Goal: Task Accomplishment & Management: Manage account settings

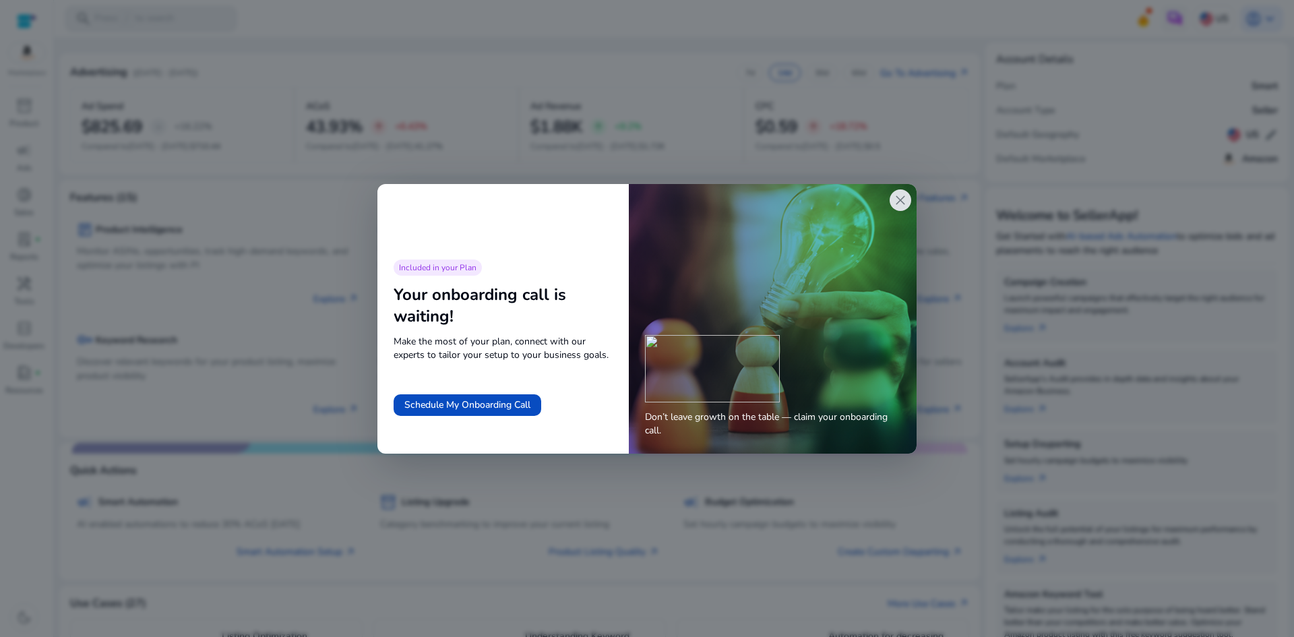
click at [896, 194] on span "close" at bounding box center [900, 200] width 16 height 16
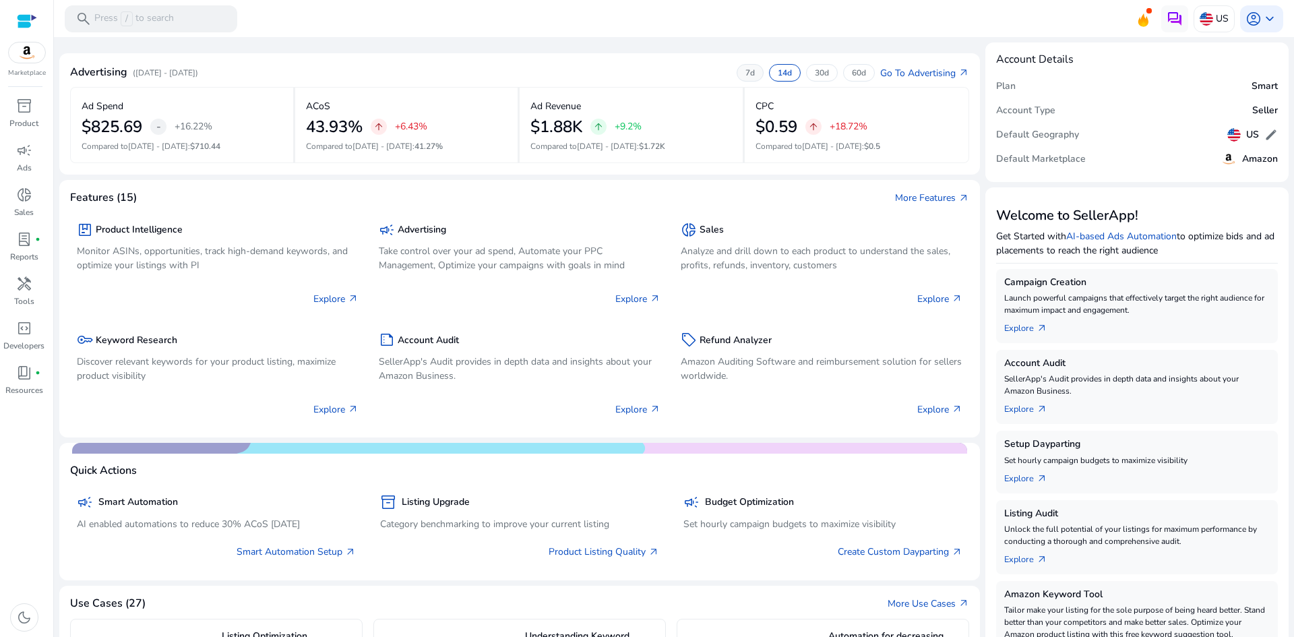
click at [745, 71] on p "7d" at bounding box center [749, 72] width 9 height 11
click at [198, 72] on p "([DATE] - [DATE])" at bounding box center [165, 73] width 65 height 12
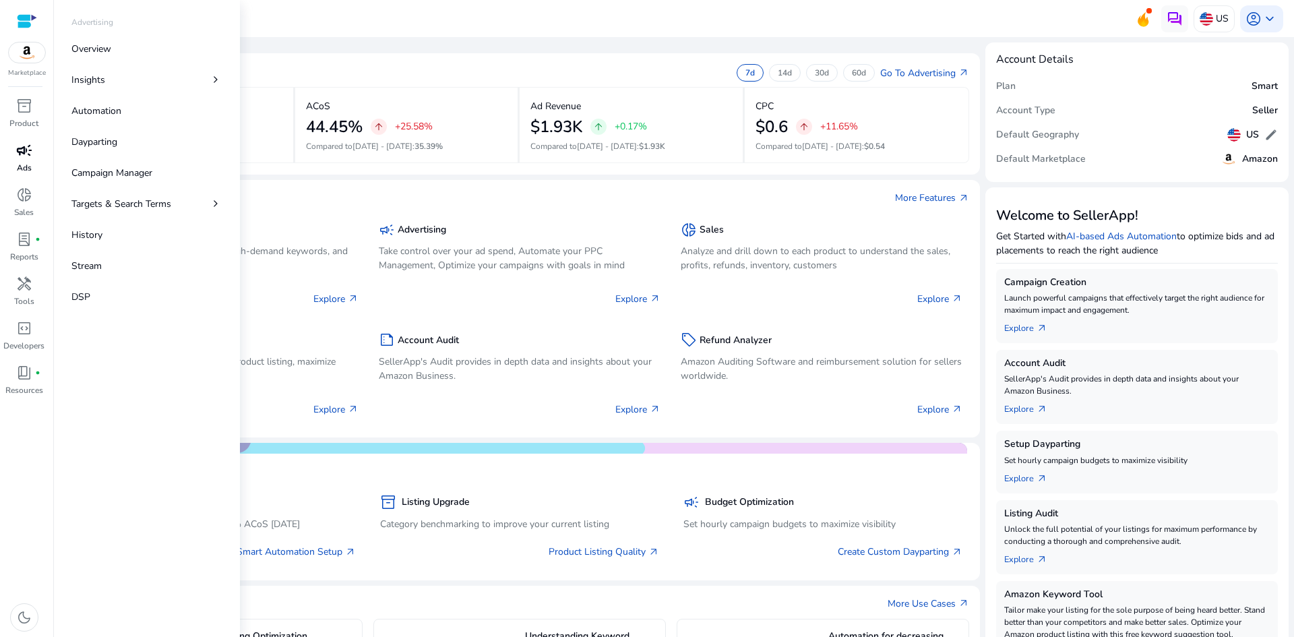
click at [24, 158] on span "campaign" at bounding box center [24, 150] width 16 height 16
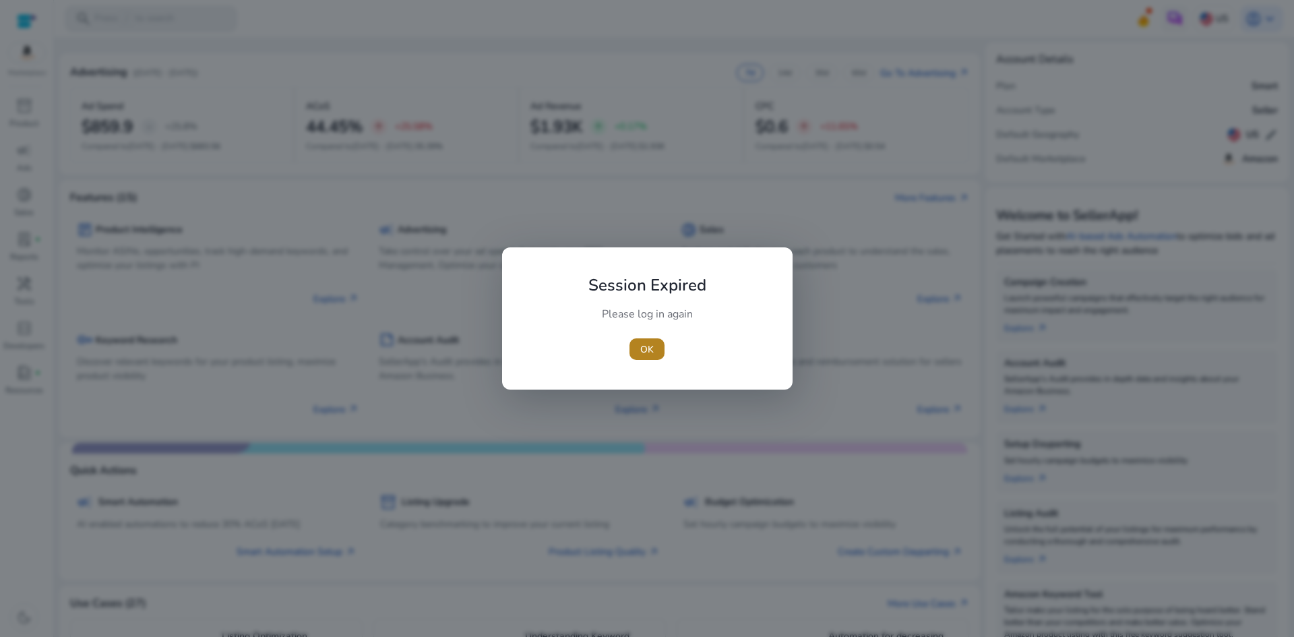
click at [650, 349] on span "OK" at bounding box center [646, 349] width 13 height 14
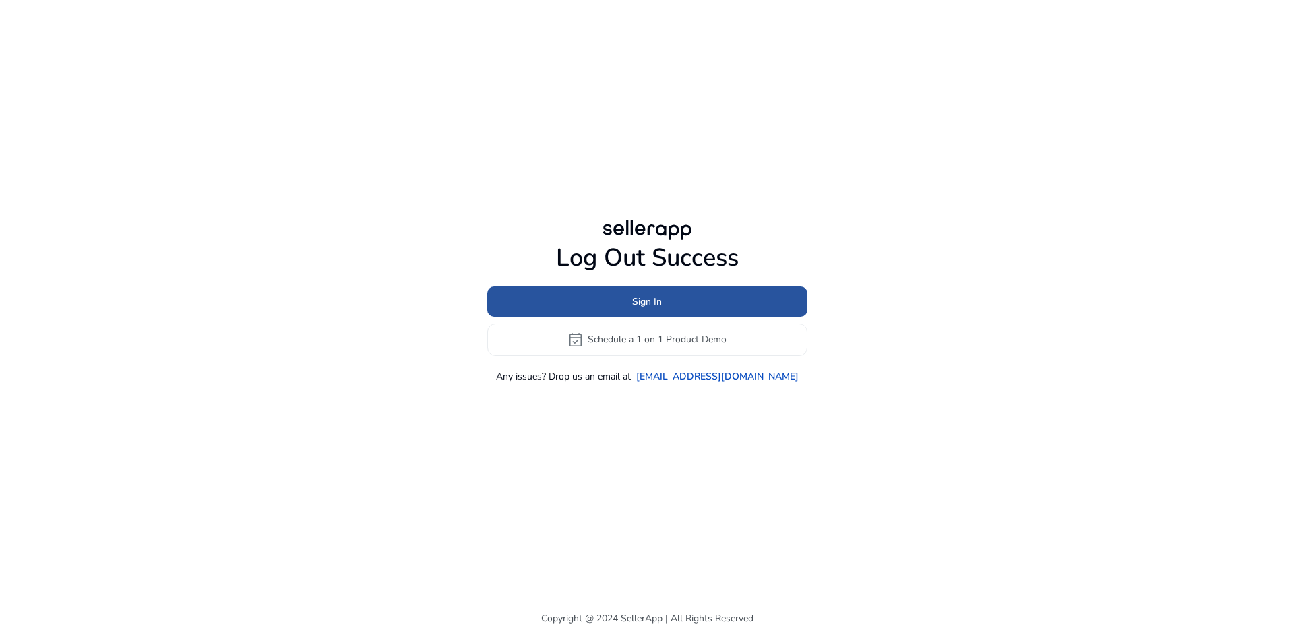
click at [675, 302] on span at bounding box center [647, 301] width 320 height 32
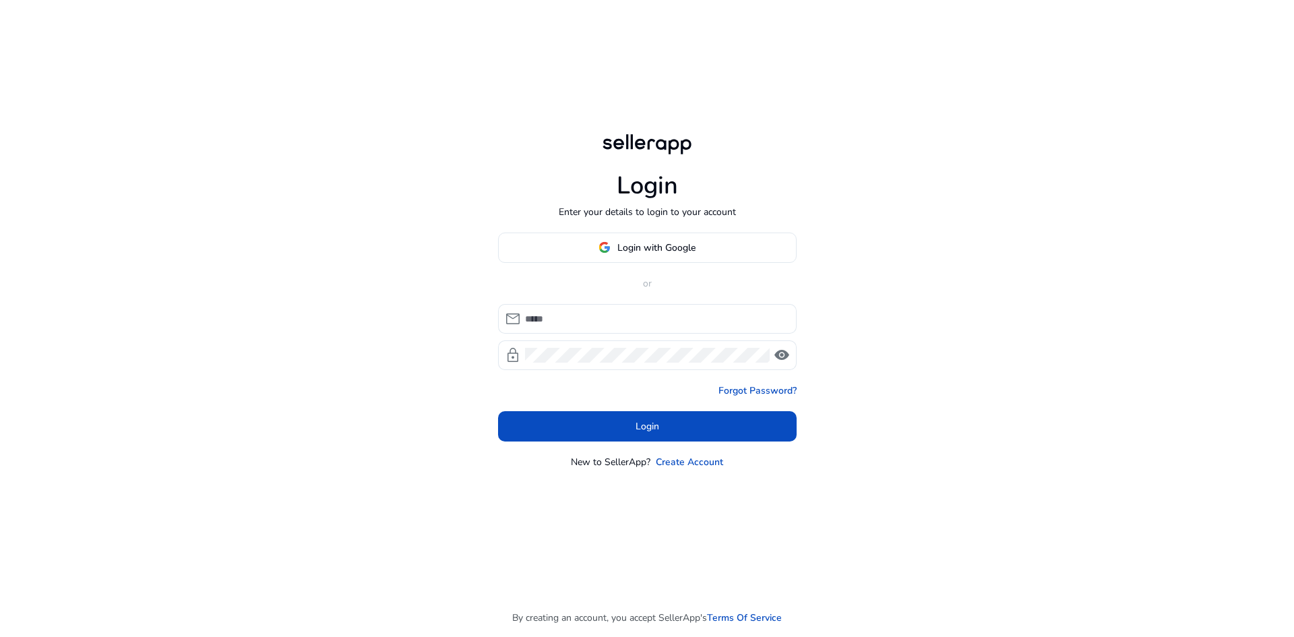
type input "**********"
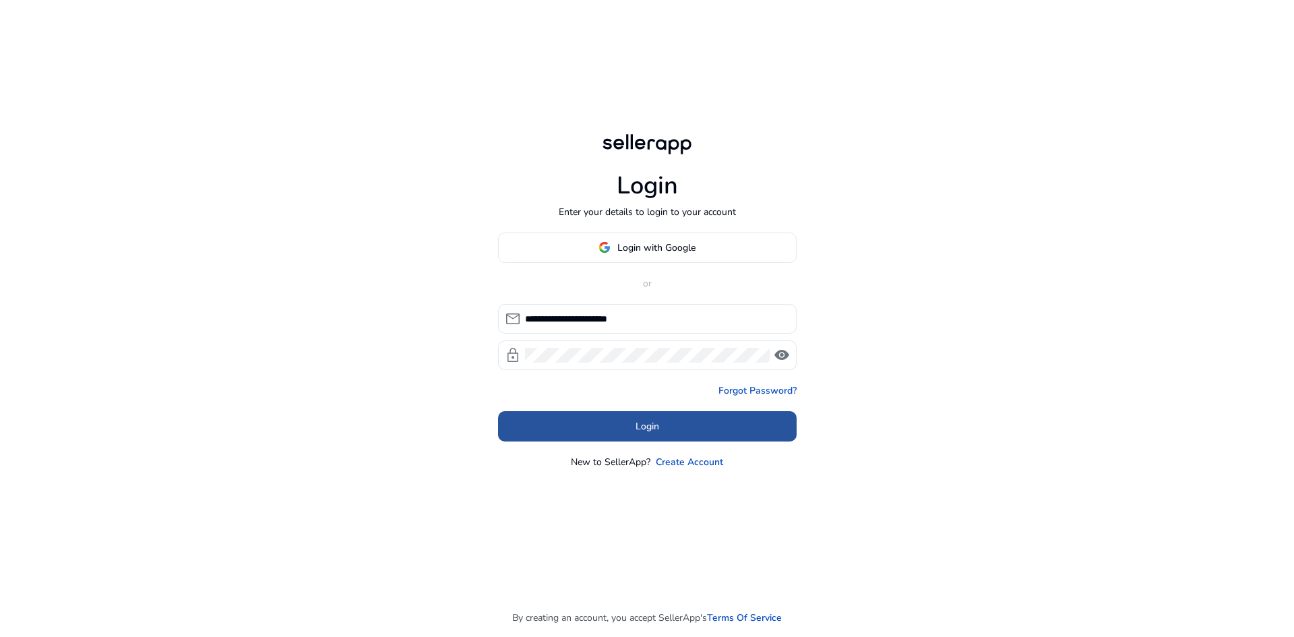
click at [679, 425] on span at bounding box center [647, 426] width 299 height 32
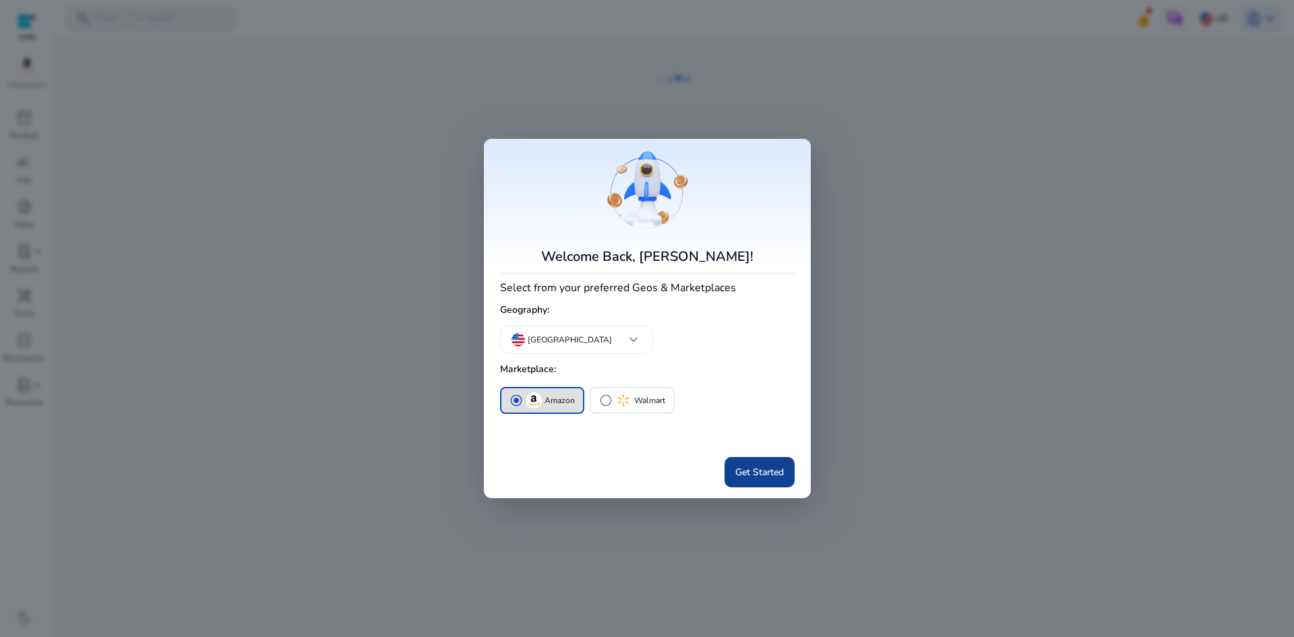
click at [757, 476] on span "Get Started" at bounding box center [759, 472] width 49 height 14
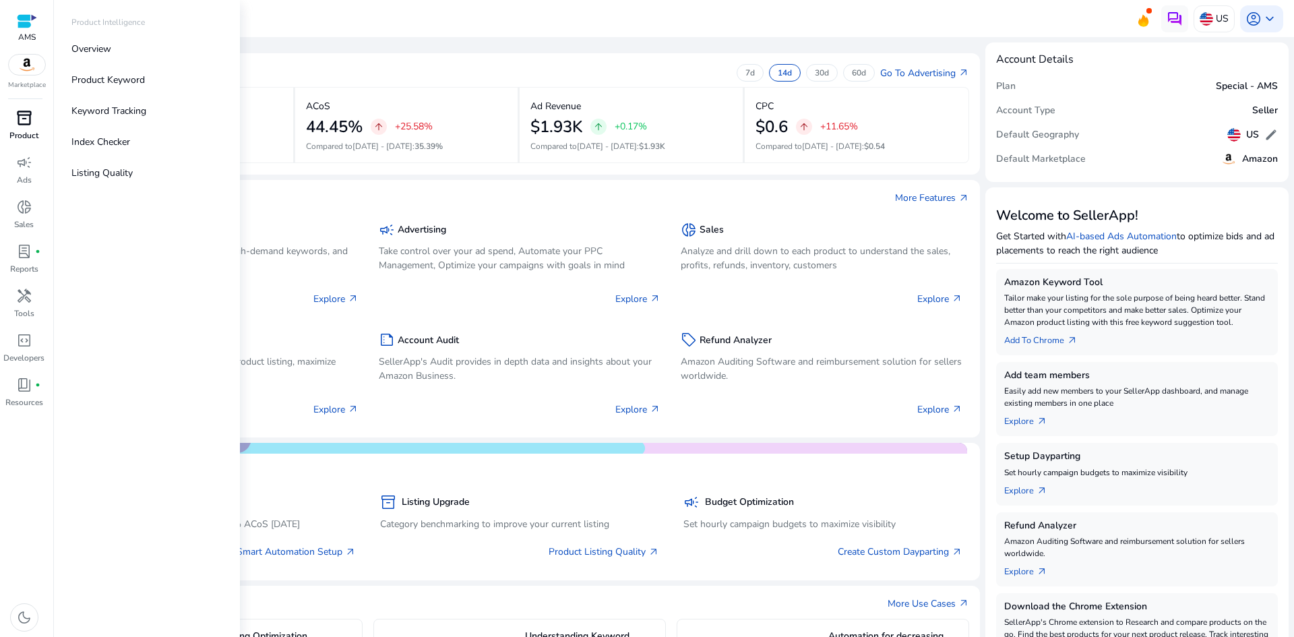
click at [30, 123] on span "inventory_2" at bounding box center [24, 118] width 16 height 16
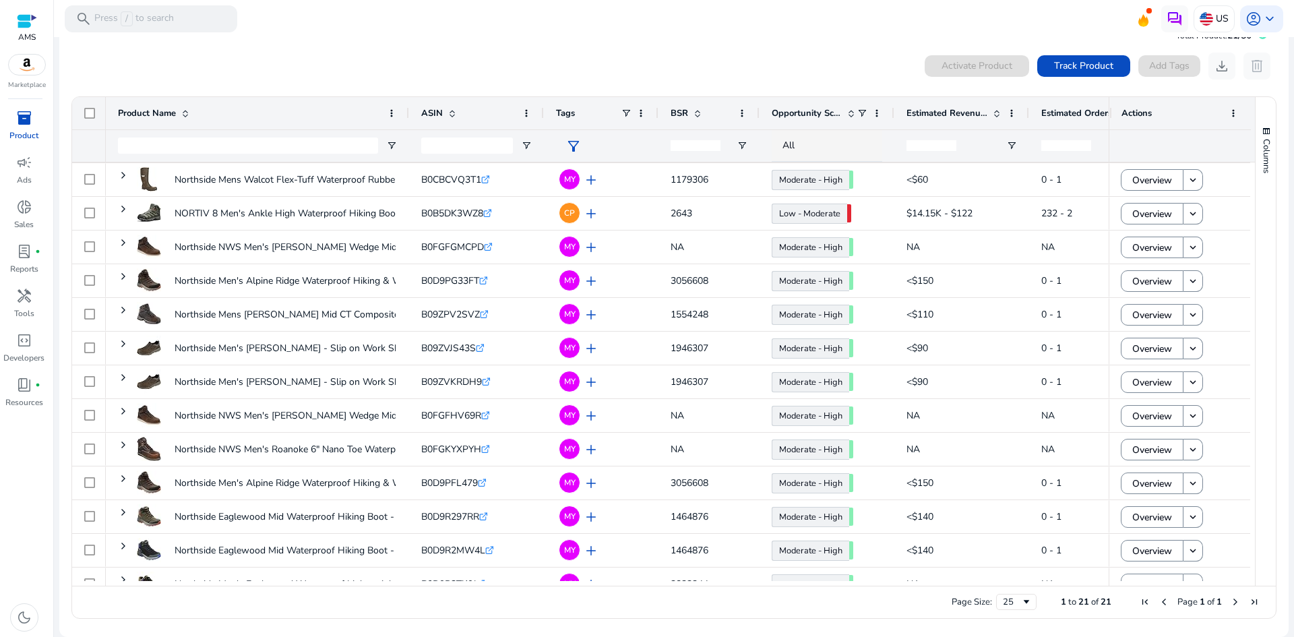
scroll to position [168, 0]
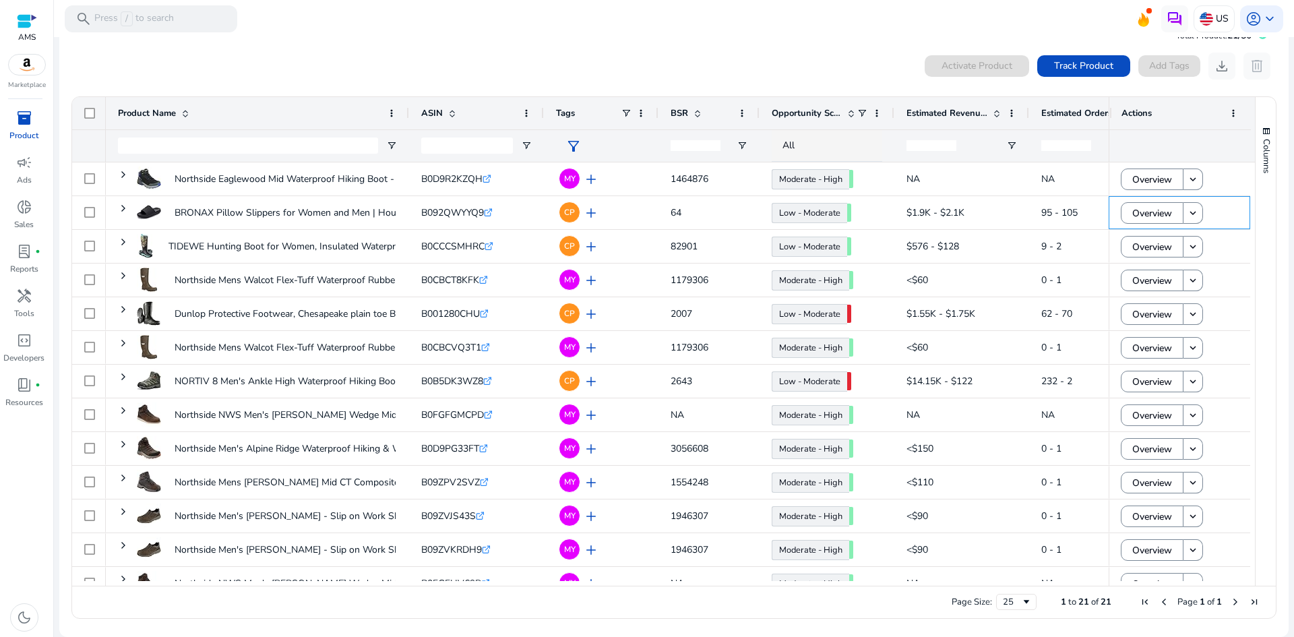
drag, startPoint x: 1244, startPoint y: 220, endPoint x: 1250, endPoint y: 249, distance: 28.9
click at [1250, 249] on div "Product Name ASIN Tags" at bounding box center [673, 341] width 1203 height 489
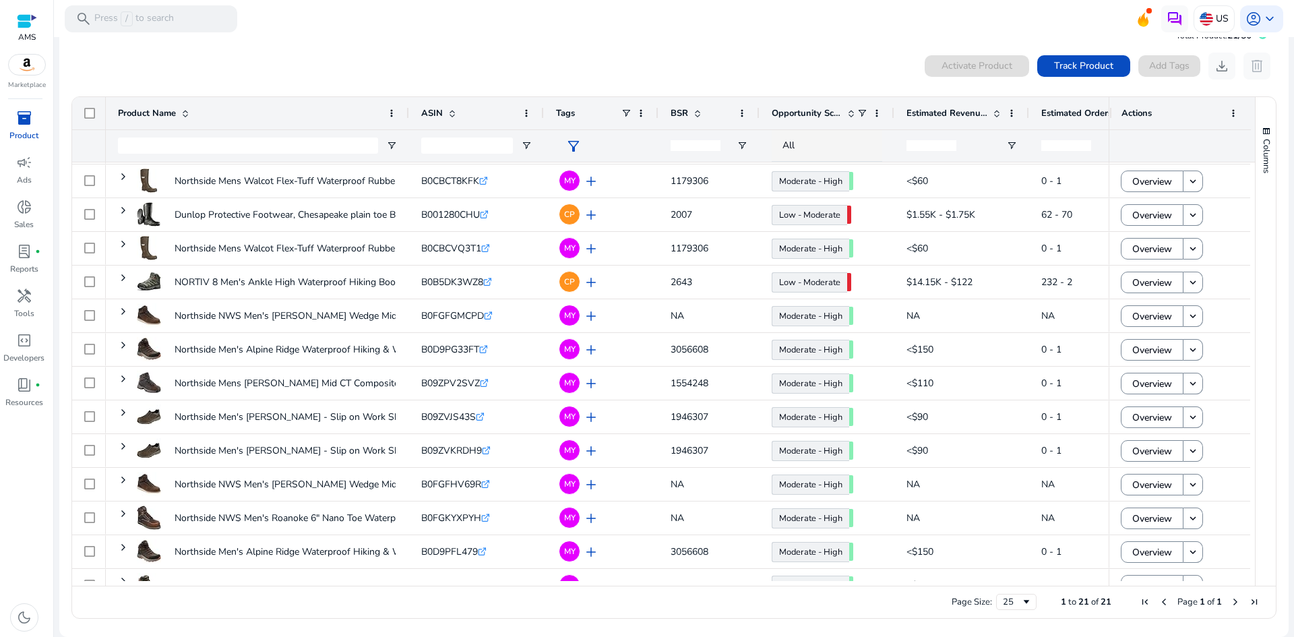
scroll to position [121, 0]
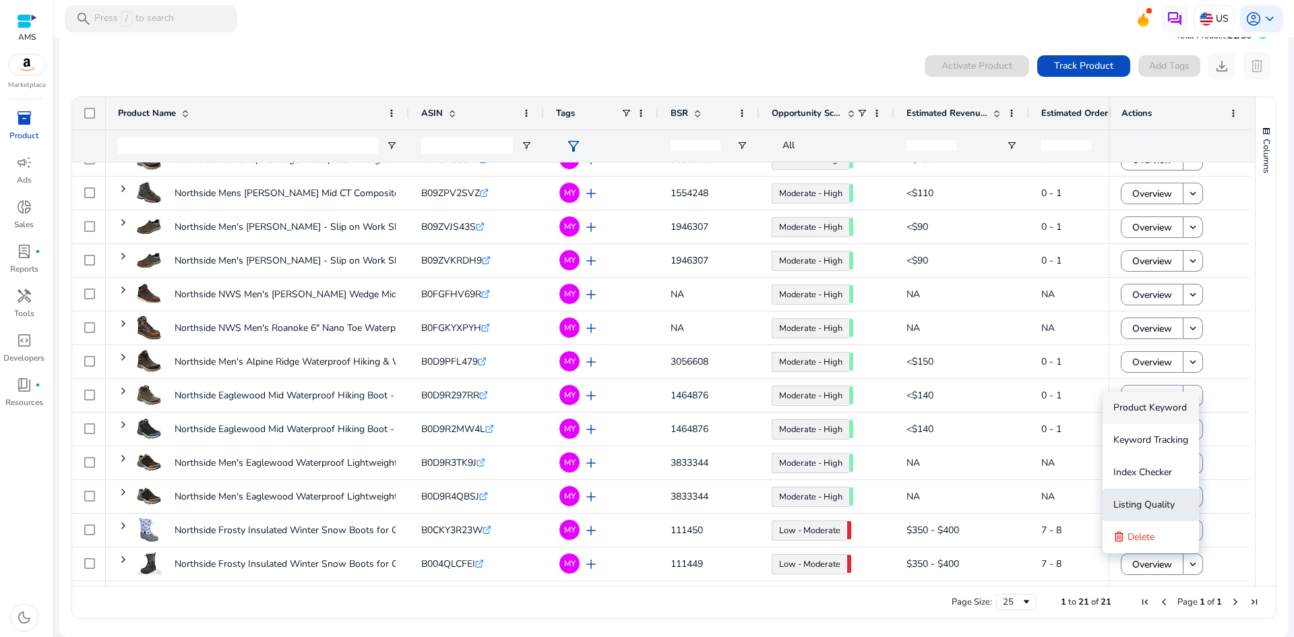
click at [1171, 509] on span "Listing Quality" at bounding box center [1143, 504] width 61 height 13
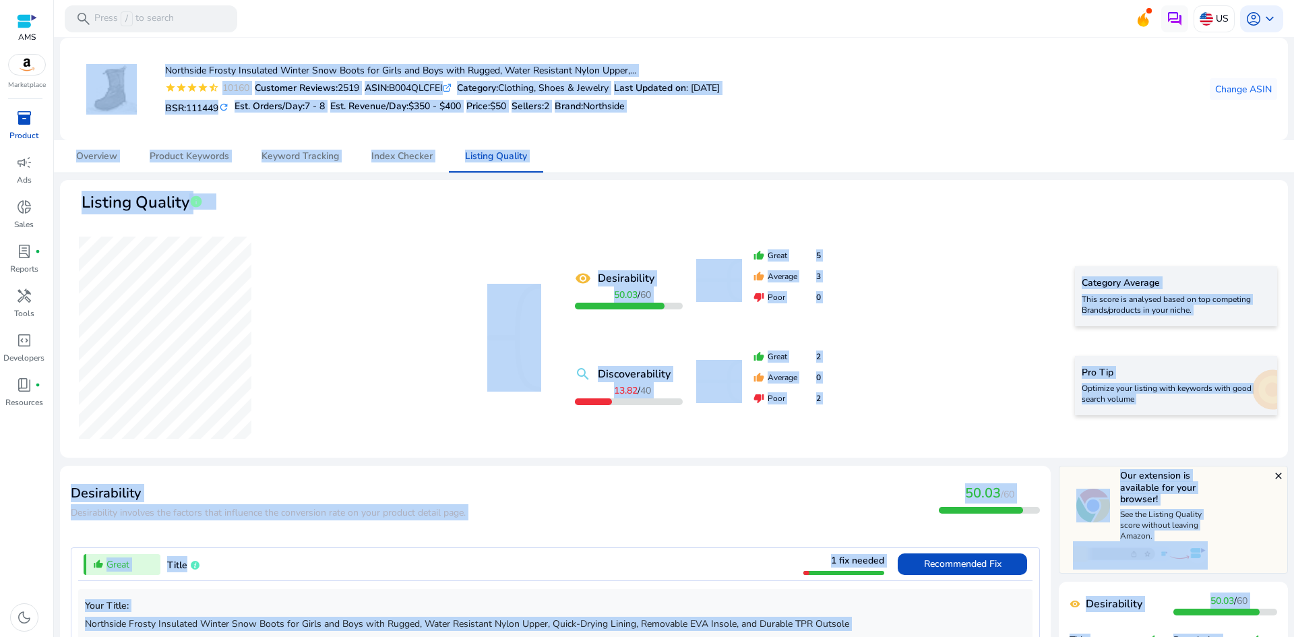
click at [749, 156] on div "Overview Product Keywords Keyword Tracking Index Checker Listing Quality" at bounding box center [674, 156] width 1228 height 32
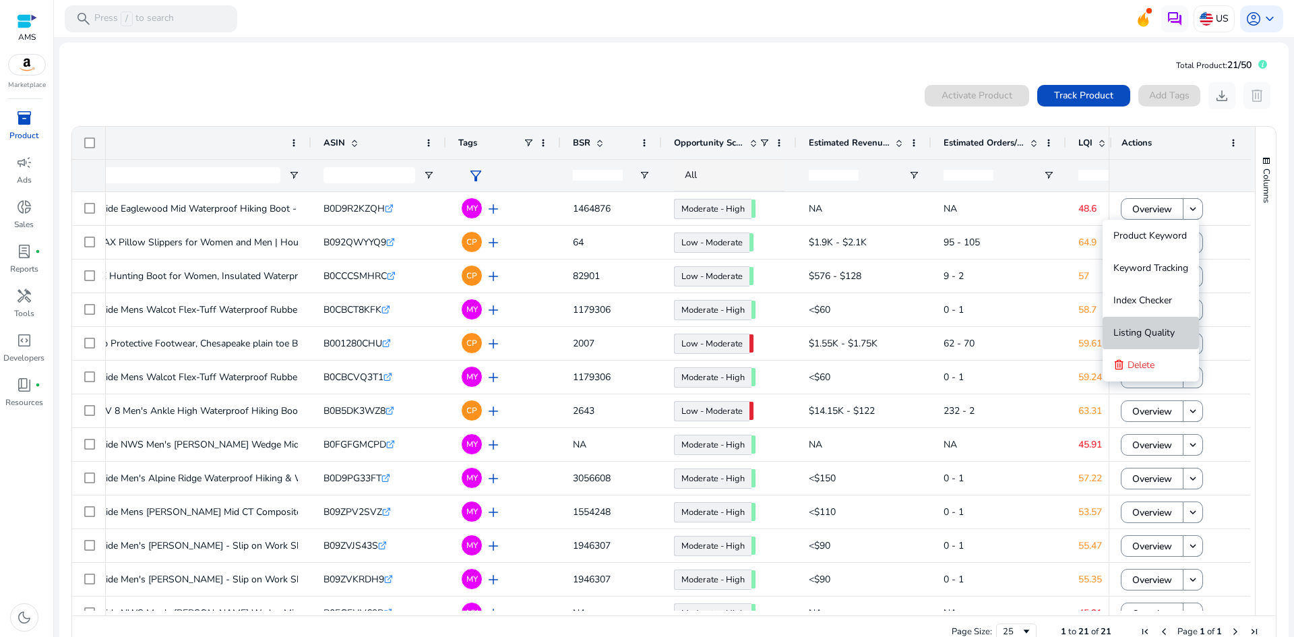
click at [1179, 336] on button "Listing Quality" at bounding box center [1150, 333] width 96 height 32
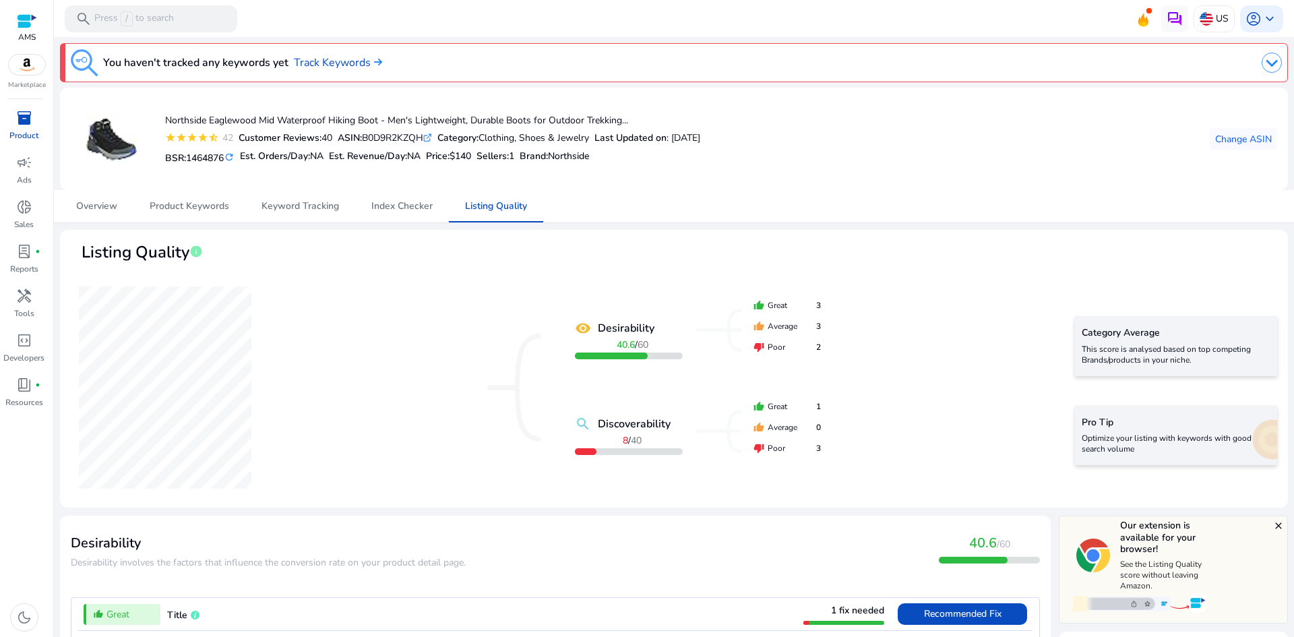
drag, startPoint x: 1182, startPoint y: 106, endPoint x: 1250, endPoint y: 115, distance: 68.7
click at [1187, 107] on div "Northside Eaglewood Mid Waterproof Hiking Boot - Men's Lightweight, Durable Boo…" at bounding box center [674, 138] width 1206 height 81
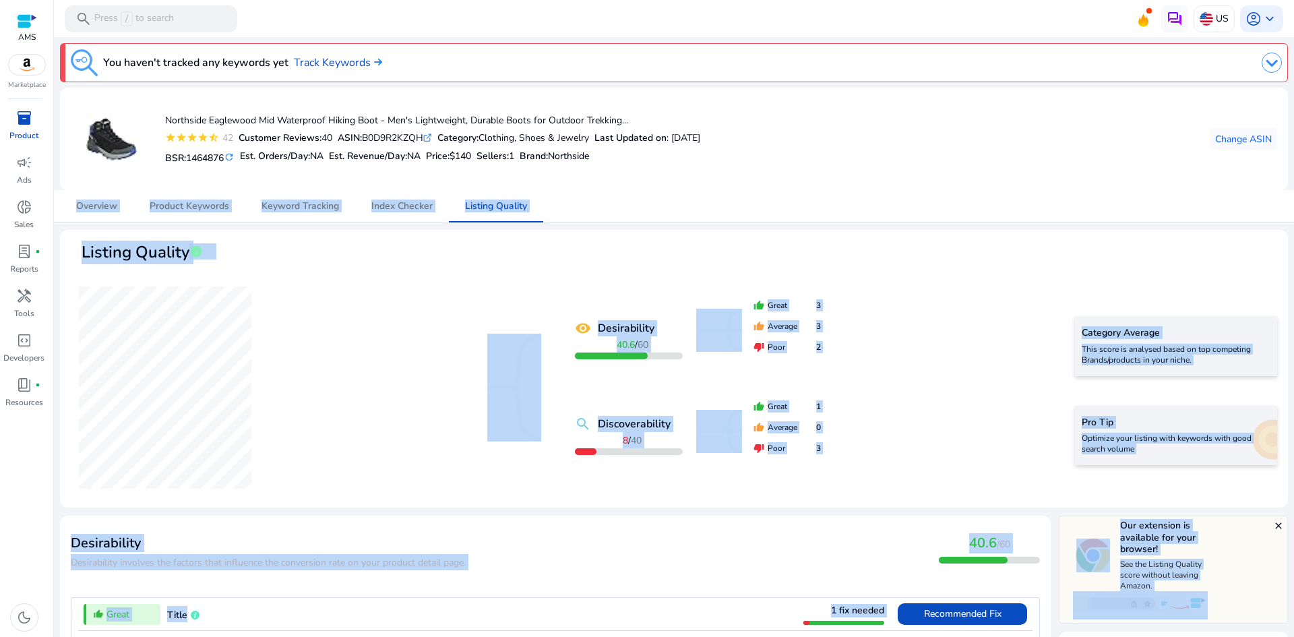
drag, startPoint x: 1290, startPoint y: 127, endPoint x: 1295, endPoint y: 161, distance: 34.0
click at [1293, 161] on html "We recommend switching to desktop view for the best experience. AMS Marketplace…" at bounding box center [647, 318] width 1294 height 637
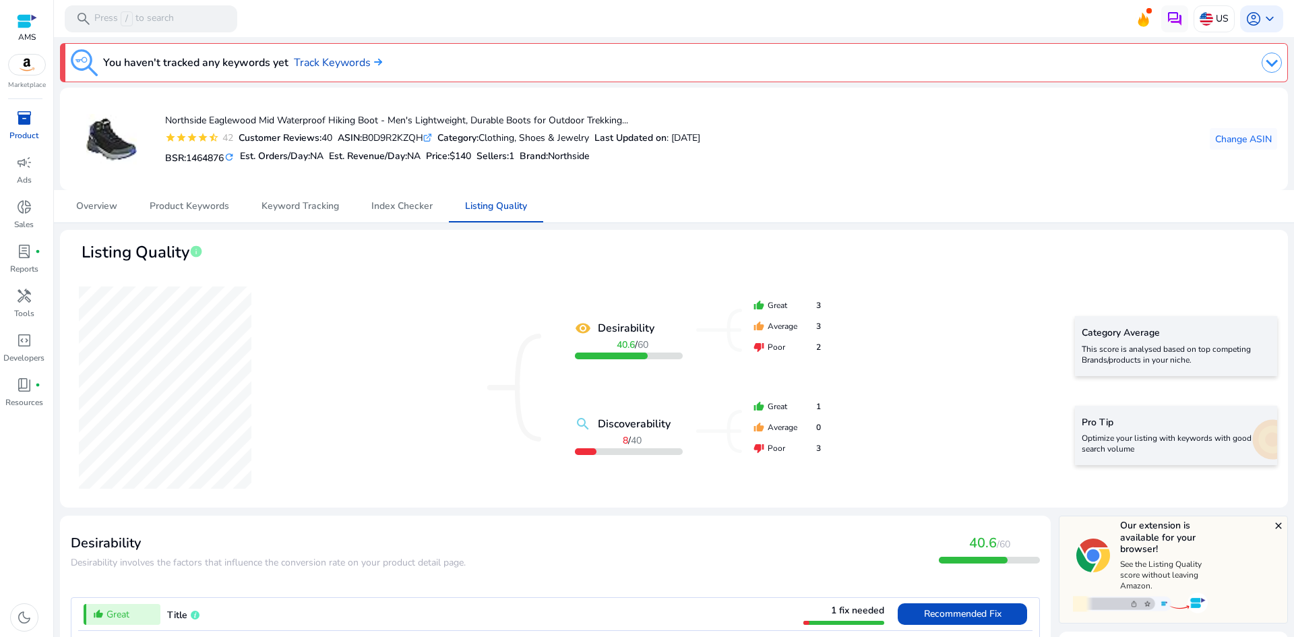
click at [1038, 163] on div "Northside Eaglewood Mid Waterproof Hiking Boot - Men's Lightweight, Durable Boo…" at bounding box center [674, 138] width 1206 height 81
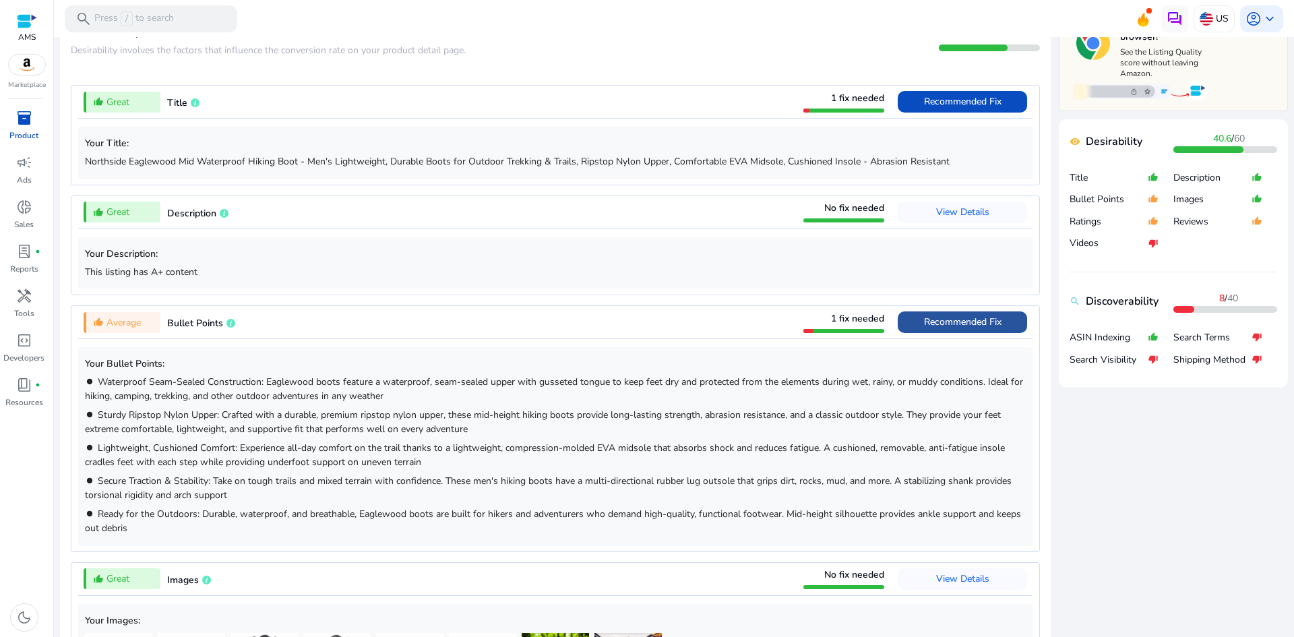
click at [909, 312] on span at bounding box center [962, 322] width 129 height 32
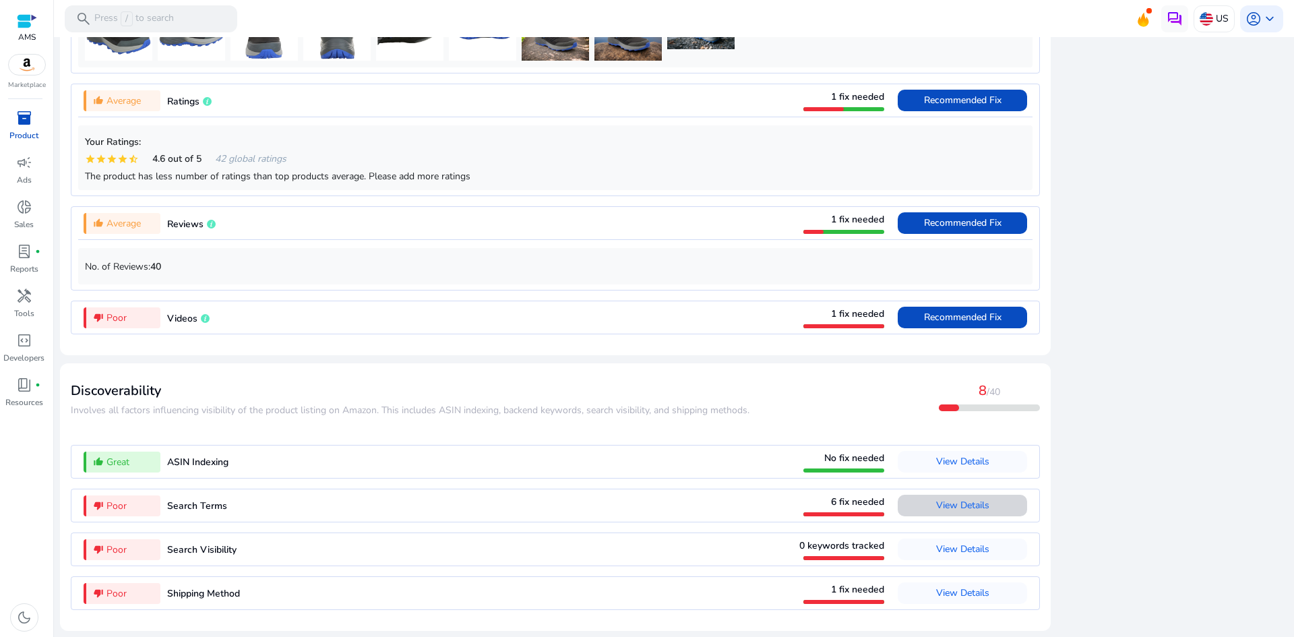
click at [968, 498] on span "View Details" at bounding box center [962, 506] width 53 height 22
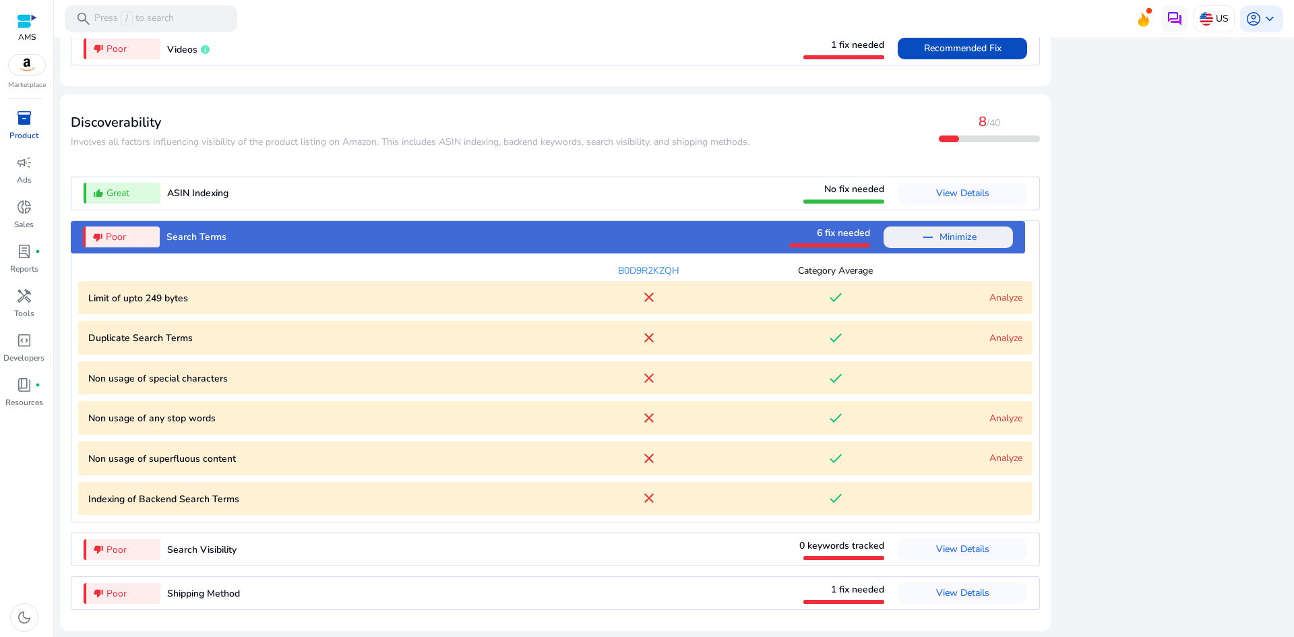
click at [1005, 288] on bytes "Limit of upto 249 bytes close done Analyze" at bounding box center [555, 298] width 954 height 34
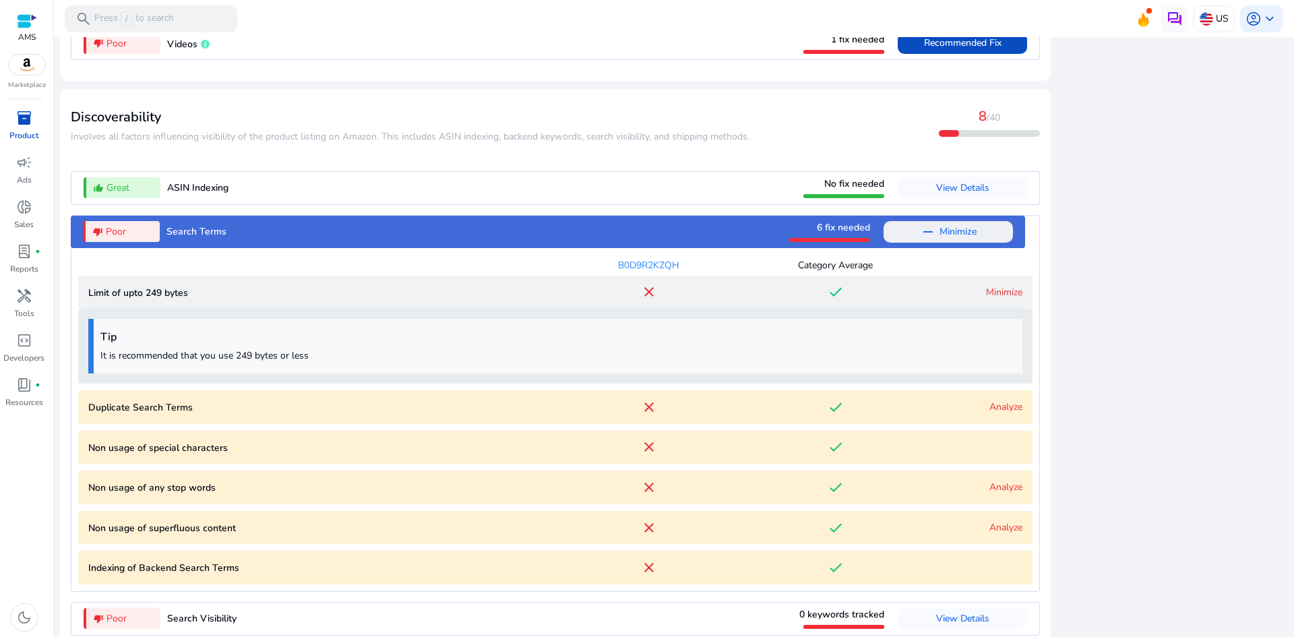
scroll to position [1501, 0]
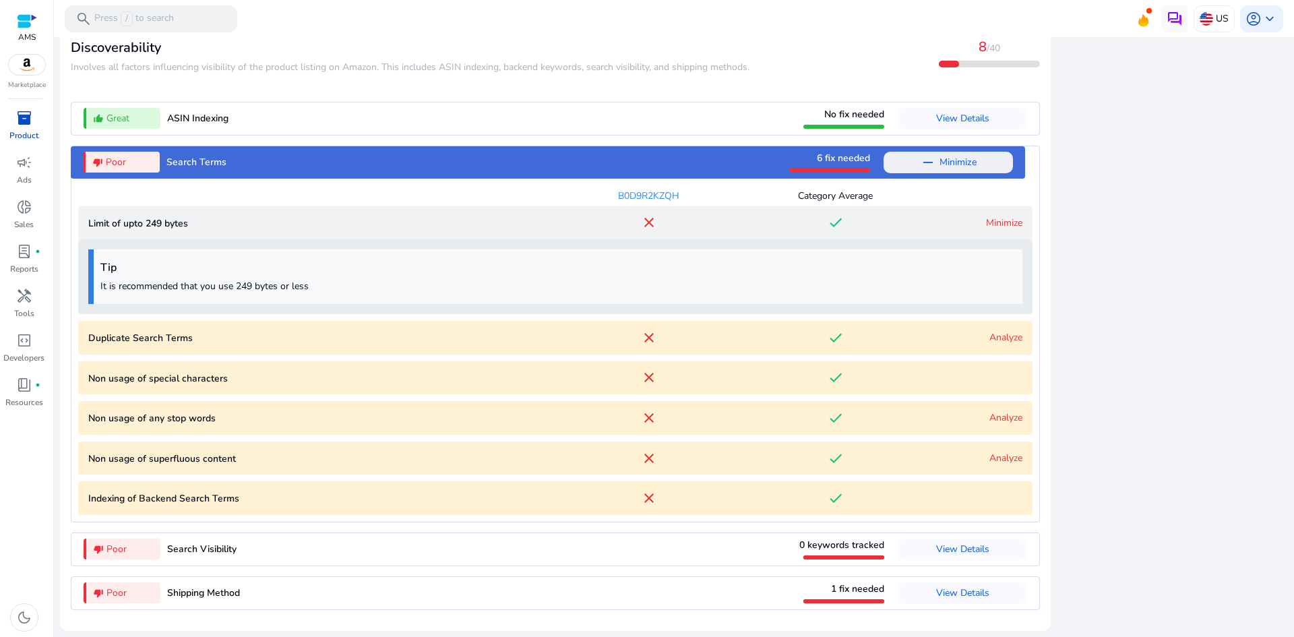
click at [1000, 332] on link "Analyze" at bounding box center [1005, 337] width 33 height 13
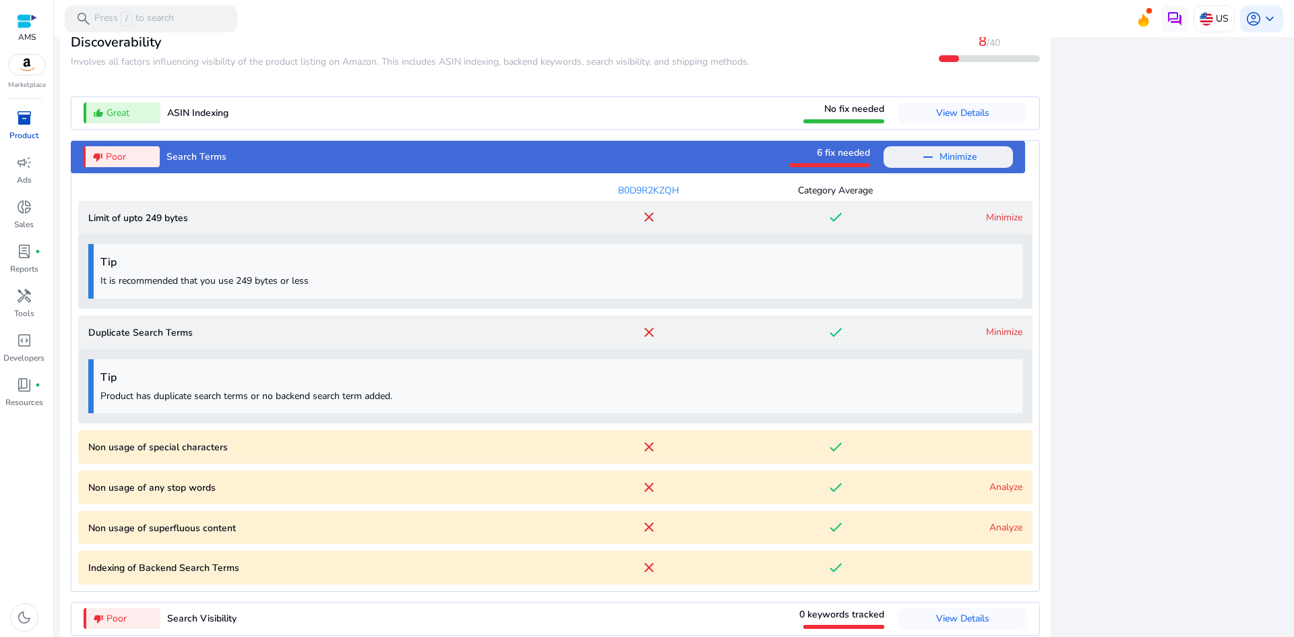
scroll to position [1575, 0]
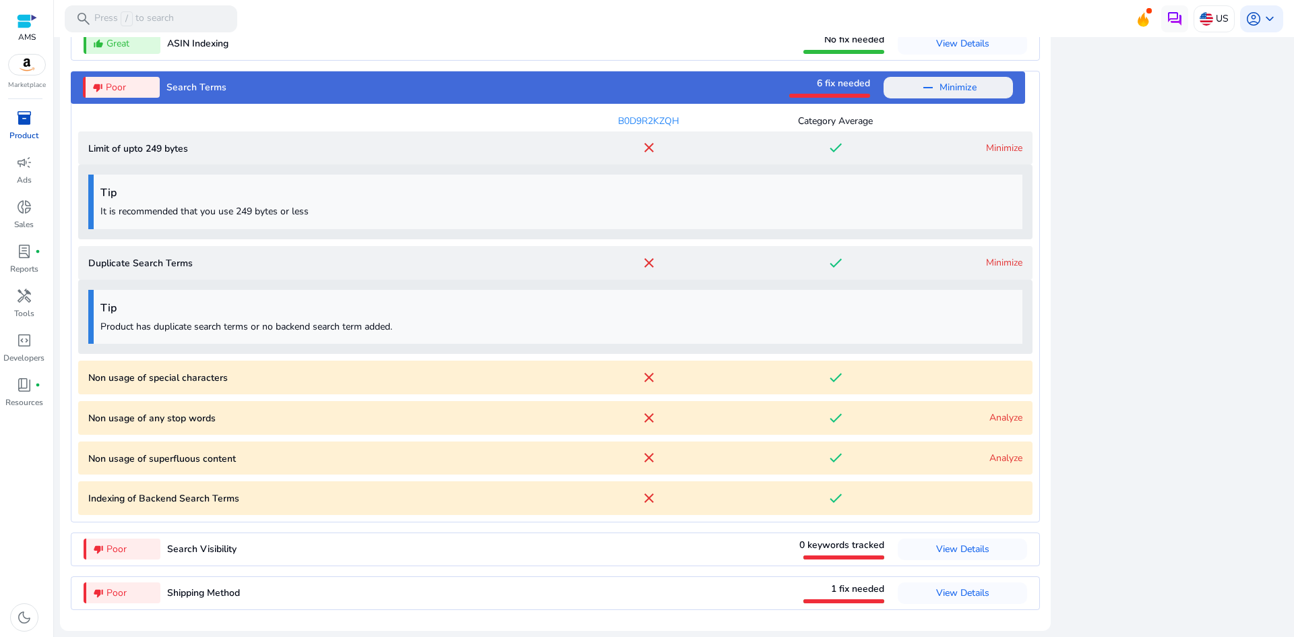
click at [1001, 417] on link "Analyze" at bounding box center [1005, 417] width 33 height 13
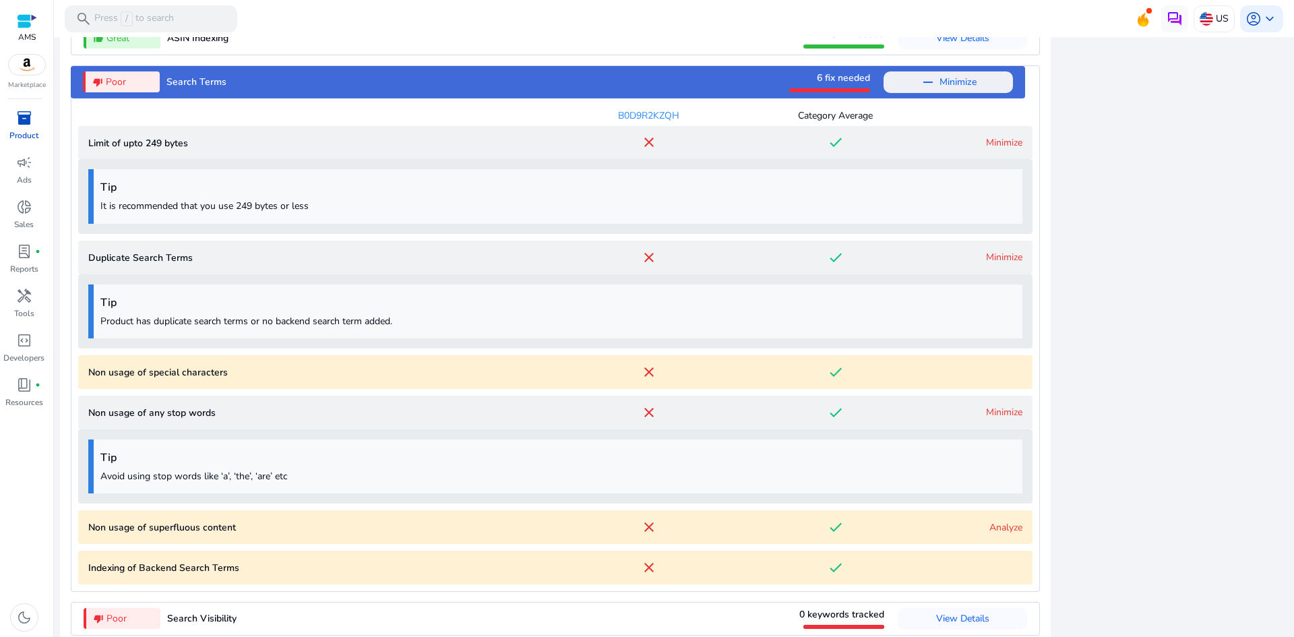
scroll to position [1650, 0]
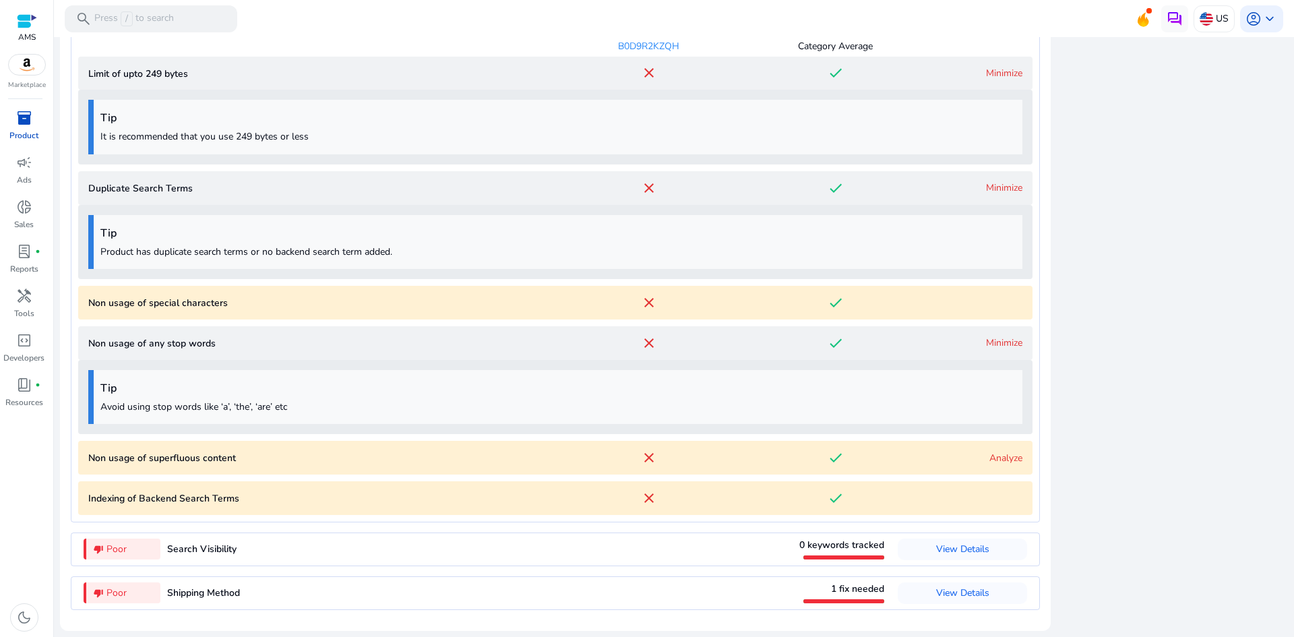
click at [1010, 451] on div "Analyze" at bounding box center [976, 458] width 94 height 14
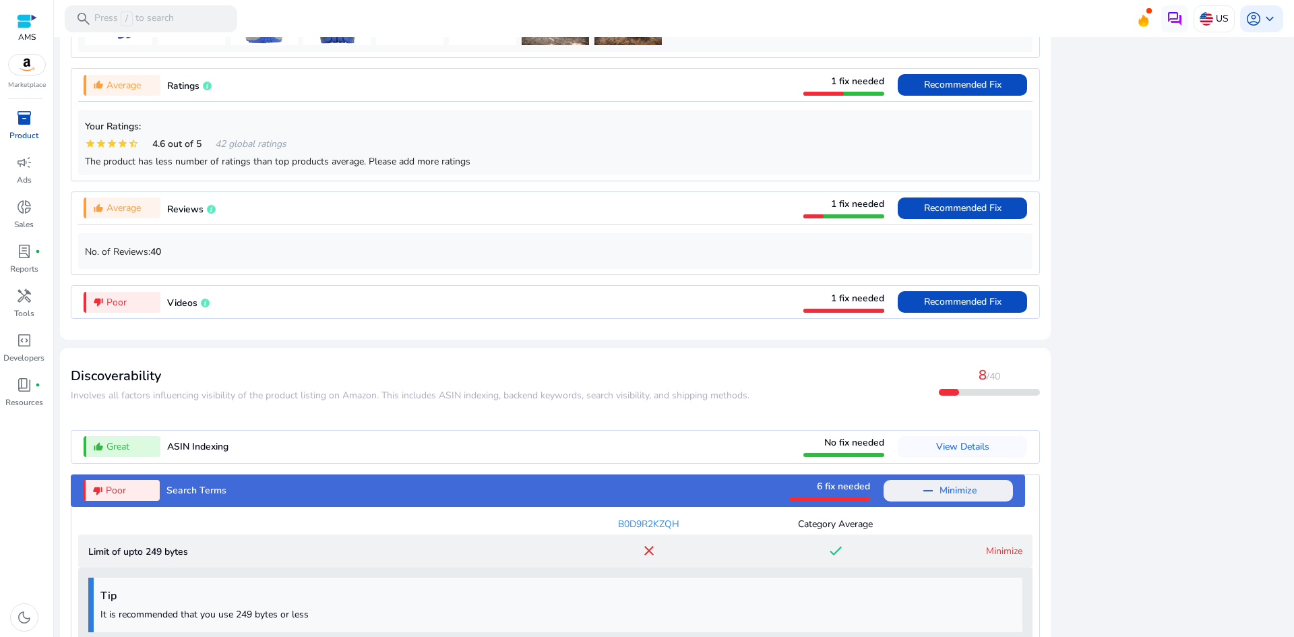
scroll to position [53, 0]
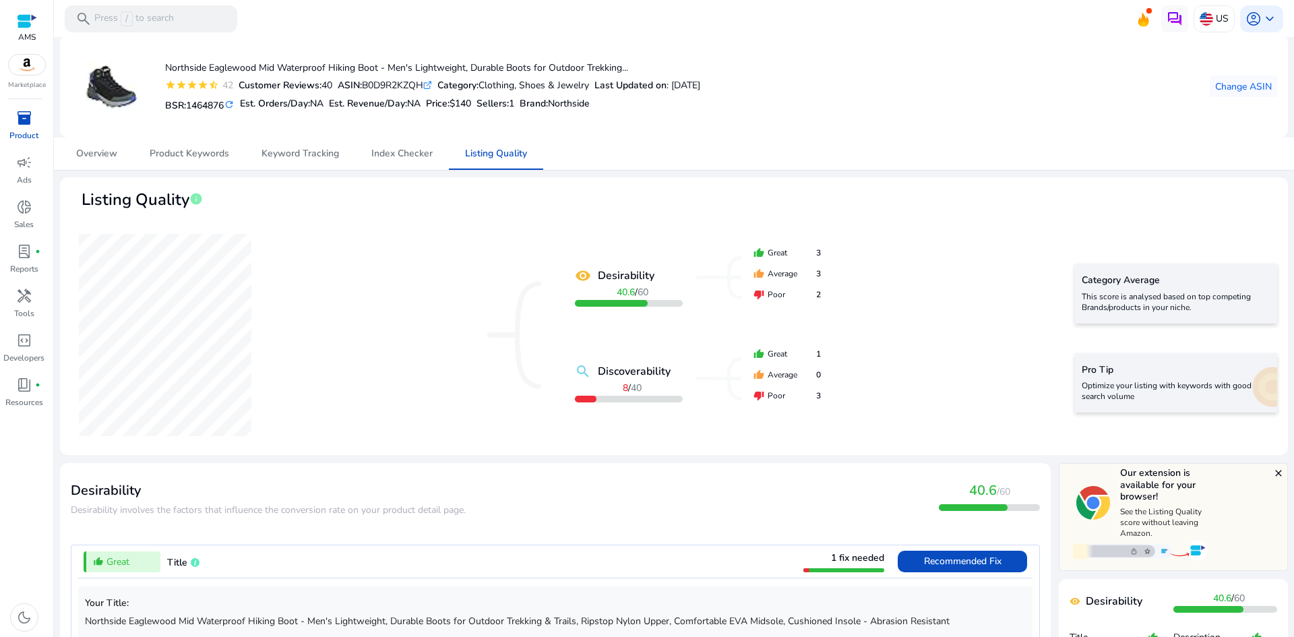
click at [403, 80] on div "ASIN: B0D9R2KZQH .st0{fill:#2c8af8}" at bounding box center [385, 85] width 94 height 14
copy div "B0D9R2KZQH"
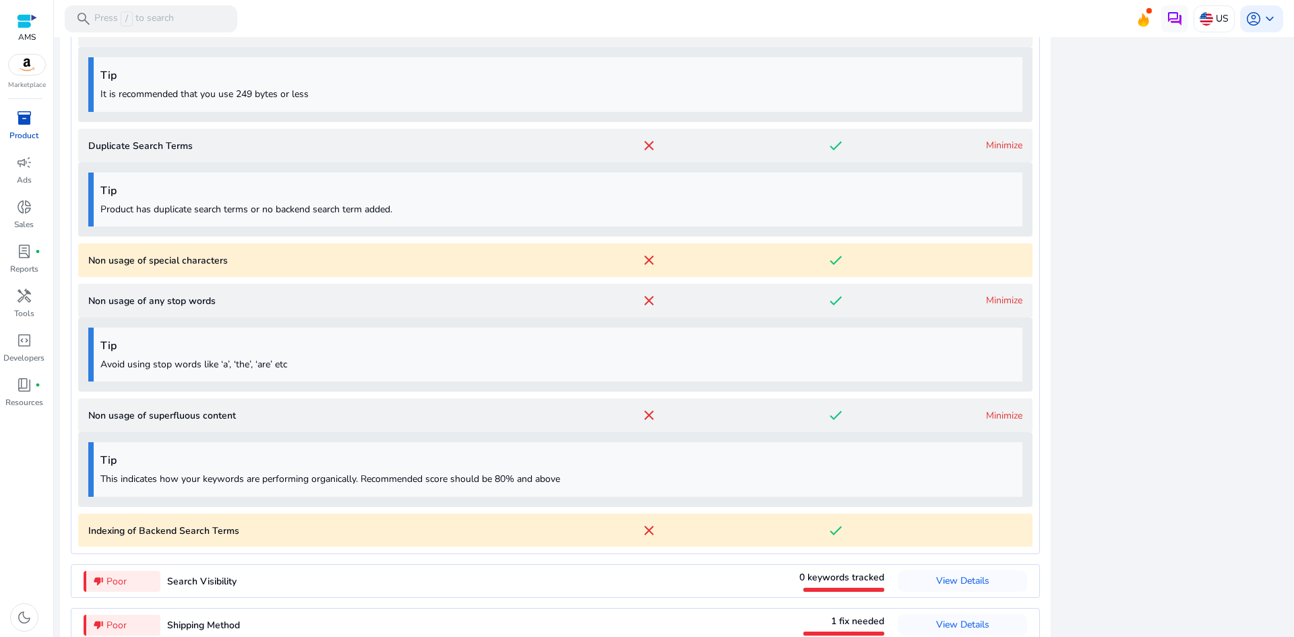
scroll to position [1724, 0]
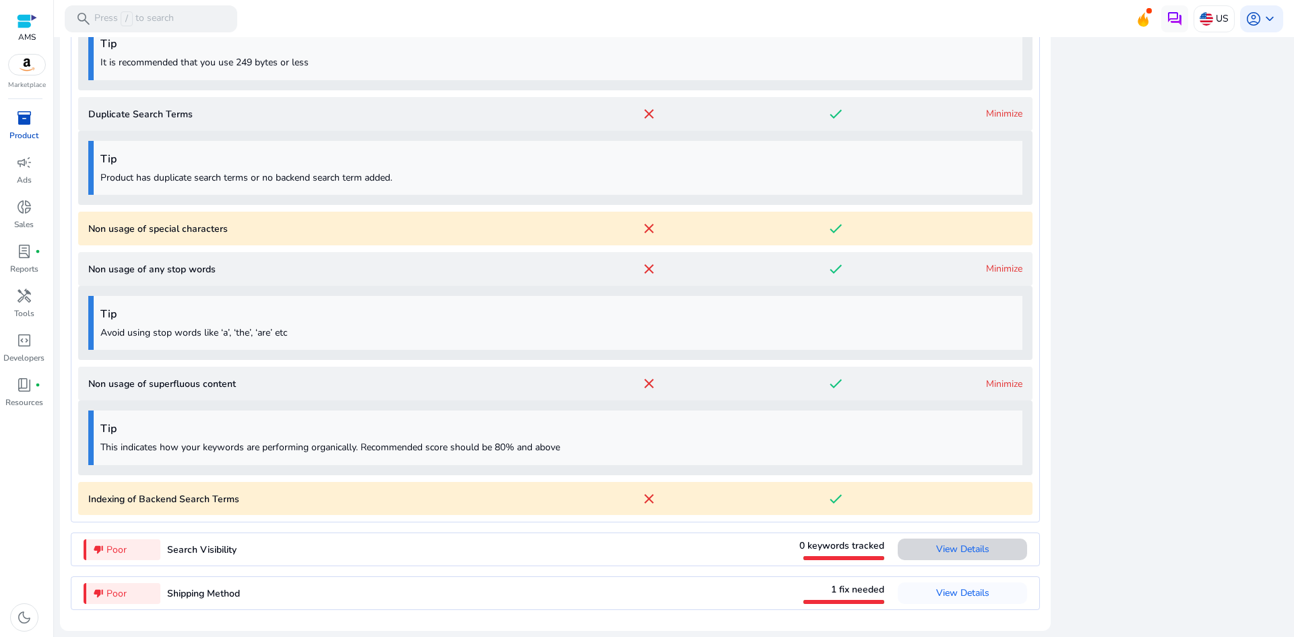
click at [964, 548] on span "View Details" at bounding box center [962, 548] width 53 height 13
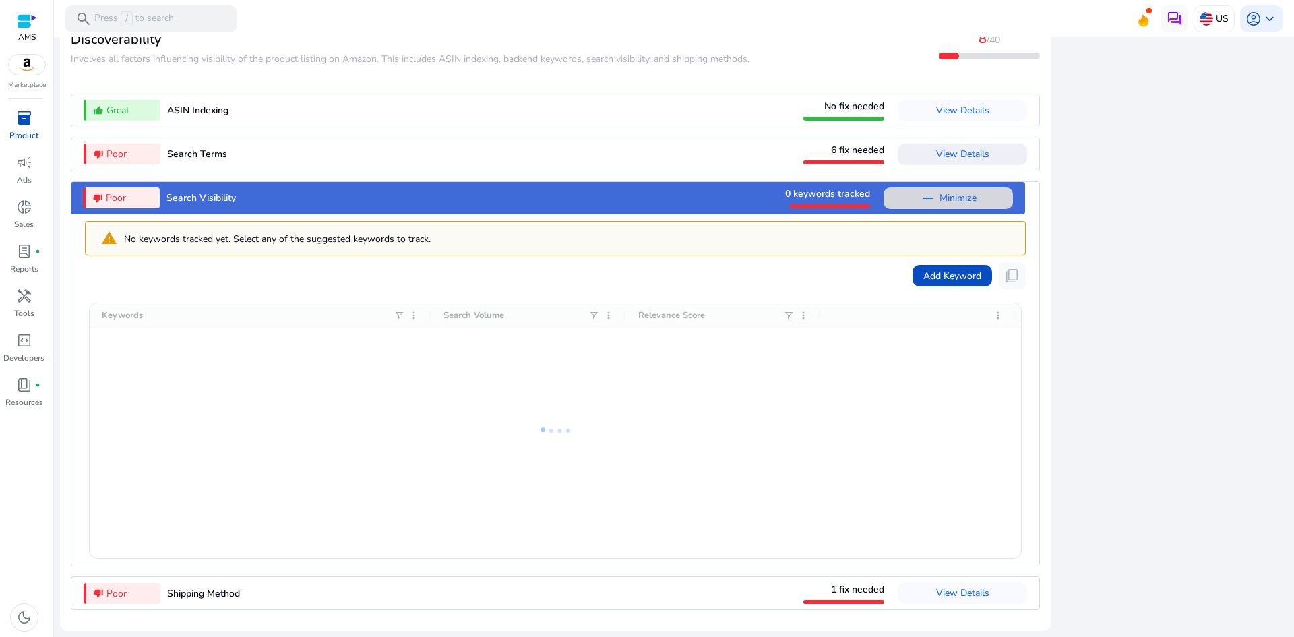
scroll to position [1509, 0]
click at [953, 274] on span "Add Keyword" at bounding box center [952, 276] width 58 height 14
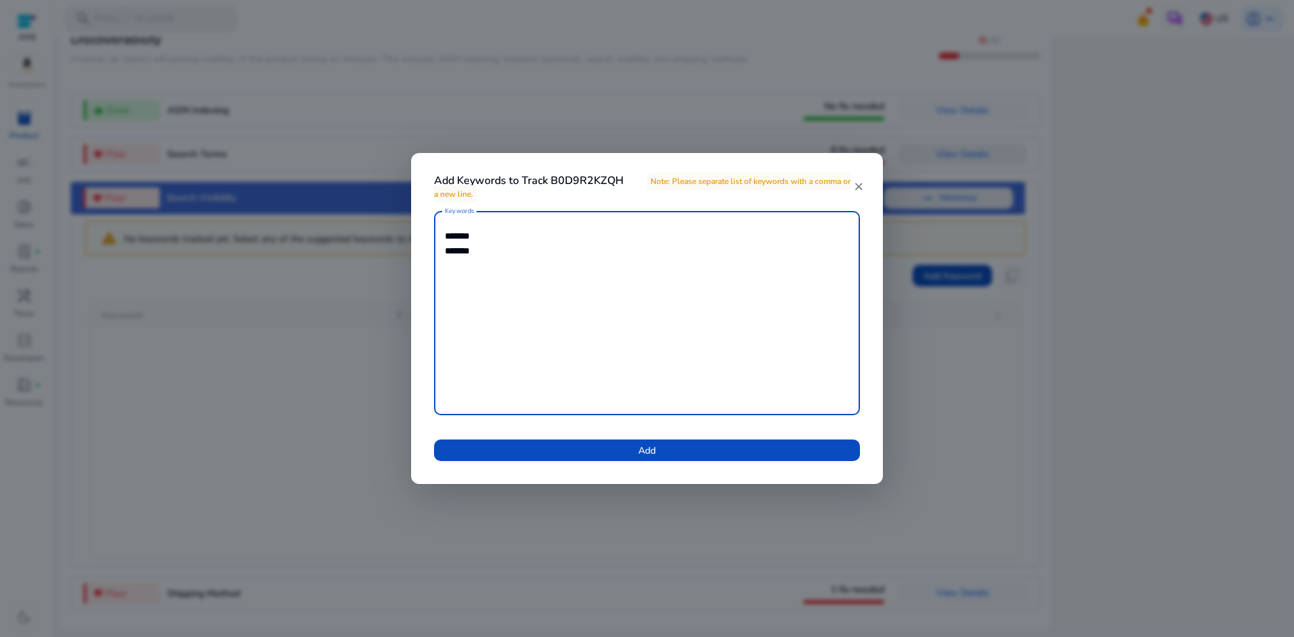
type textarea "******* ******"
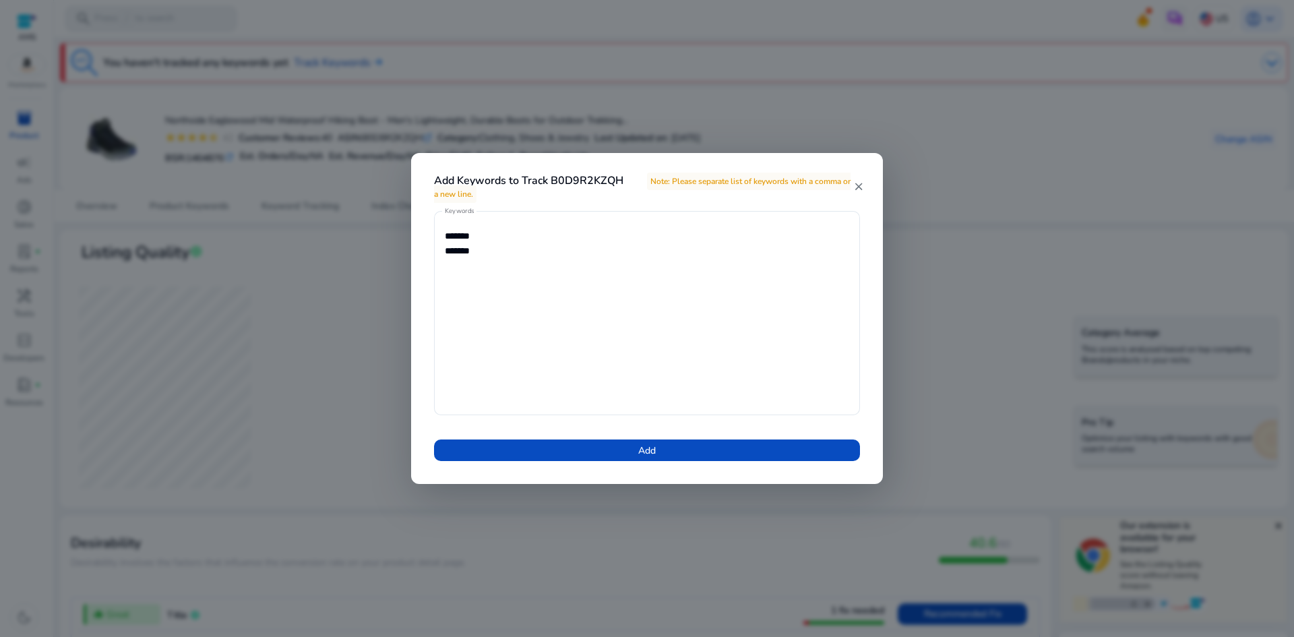
scroll to position [1509, 0]
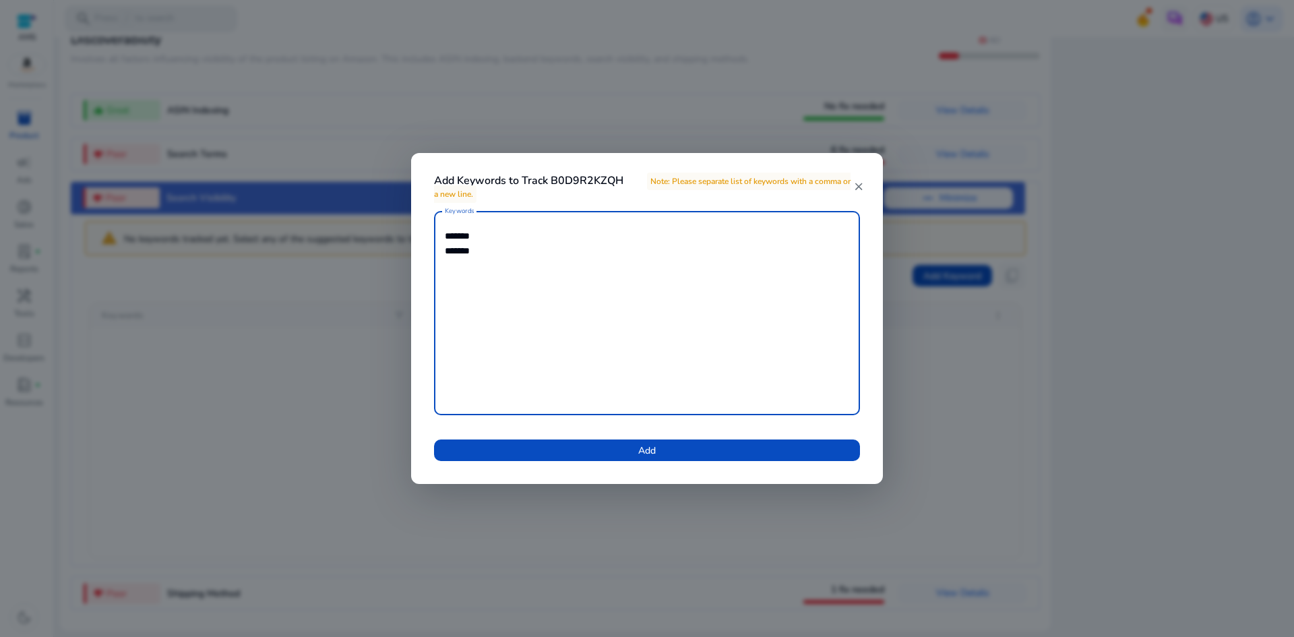
click at [459, 230] on textarea "******* ******" at bounding box center [647, 313] width 404 height 191
click at [532, 265] on textarea "**********" at bounding box center [647, 313] width 404 height 191
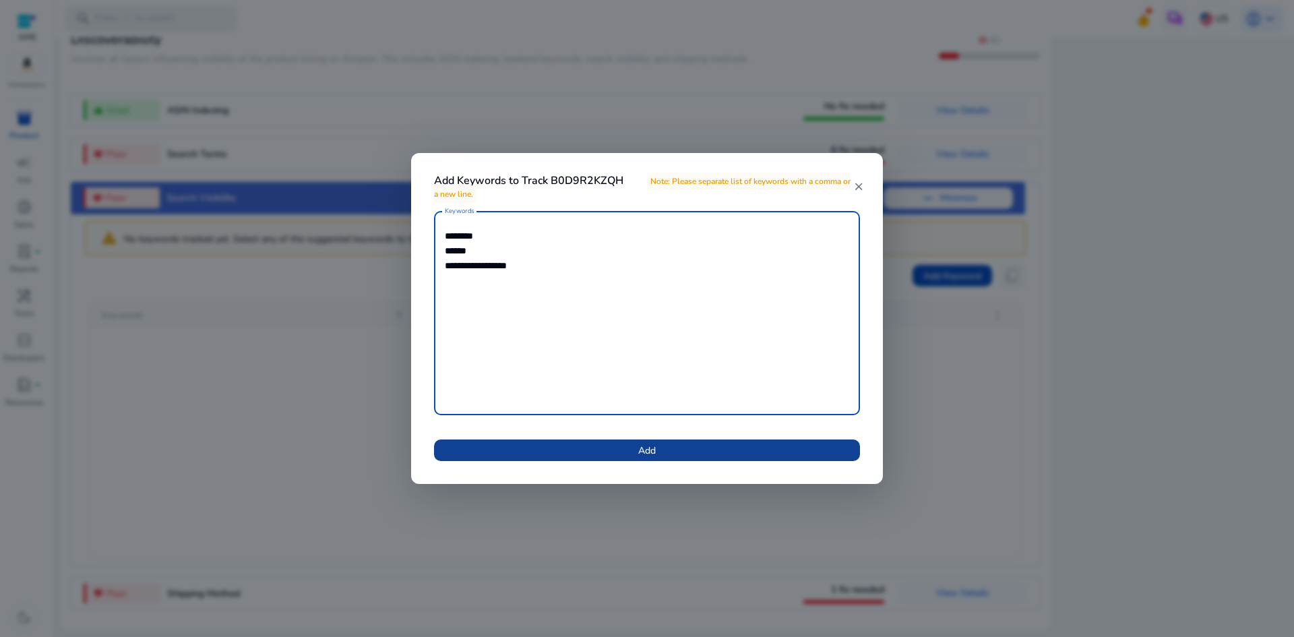
type textarea "**********"
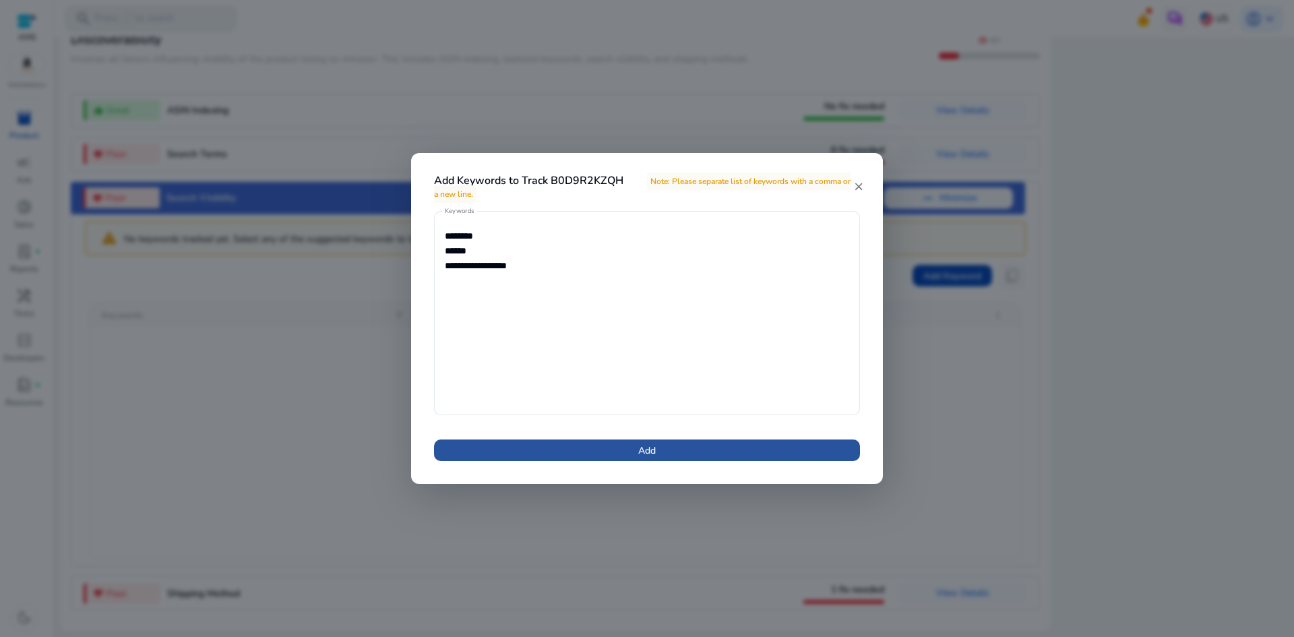
click at [638, 449] on span "Add" at bounding box center [647, 450] width 18 height 14
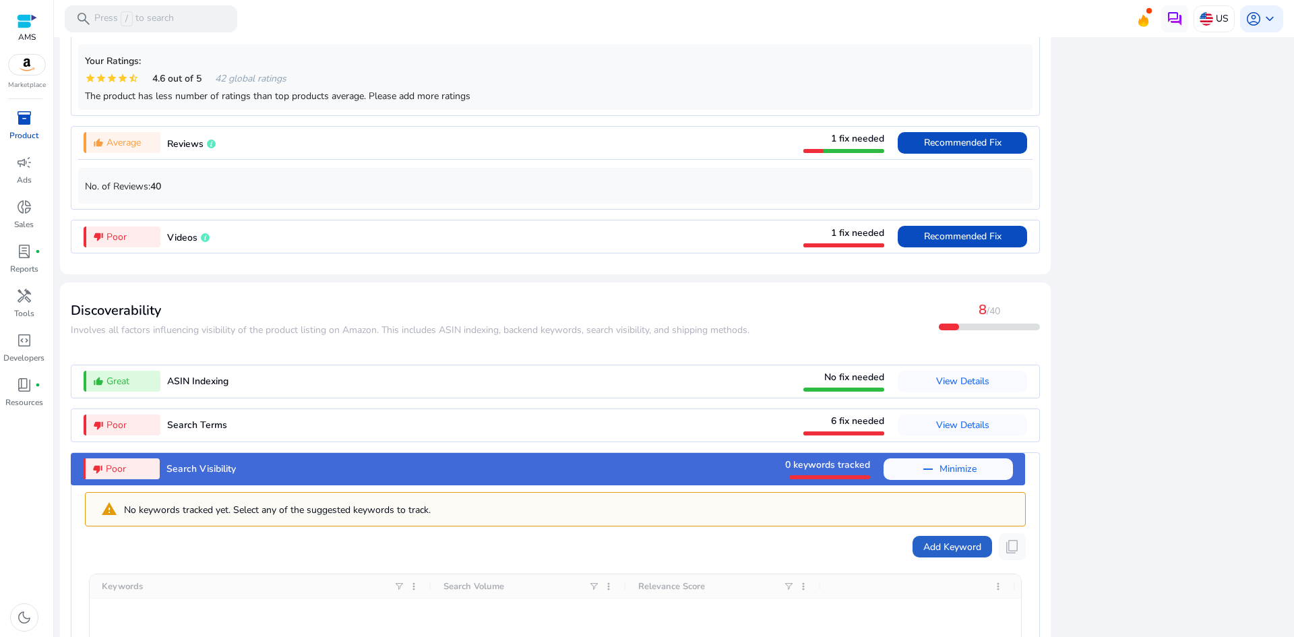
scroll to position [1229, 0]
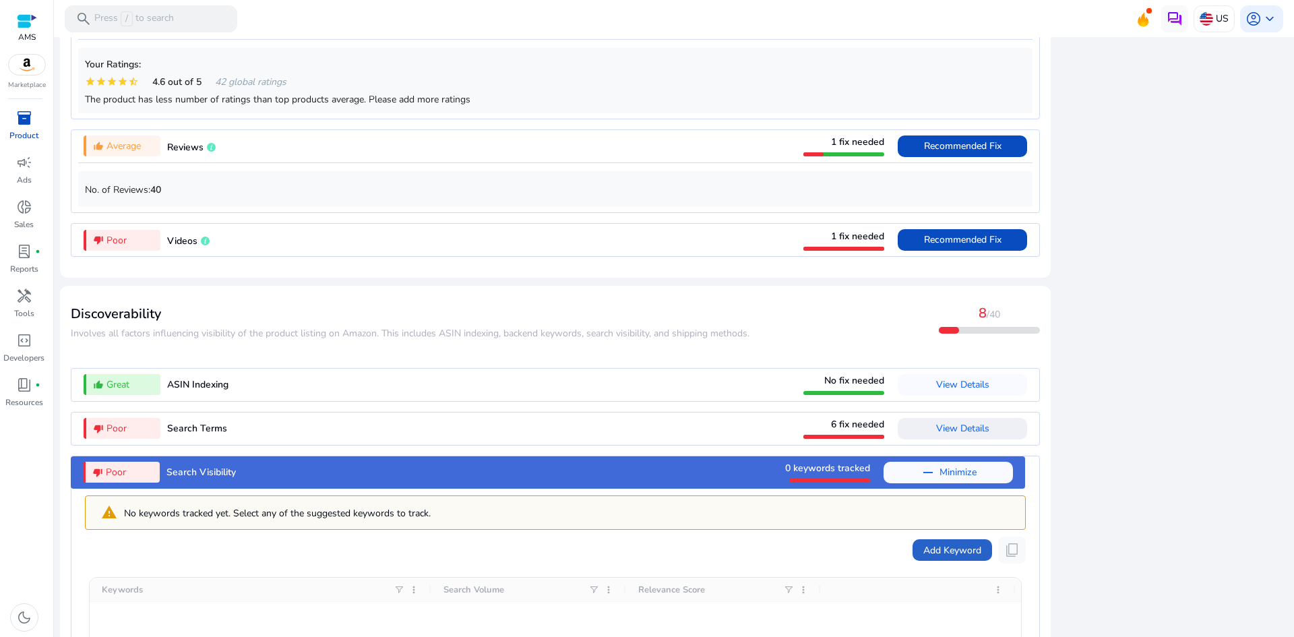
click at [953, 426] on span "View Details" at bounding box center [962, 429] width 53 height 22
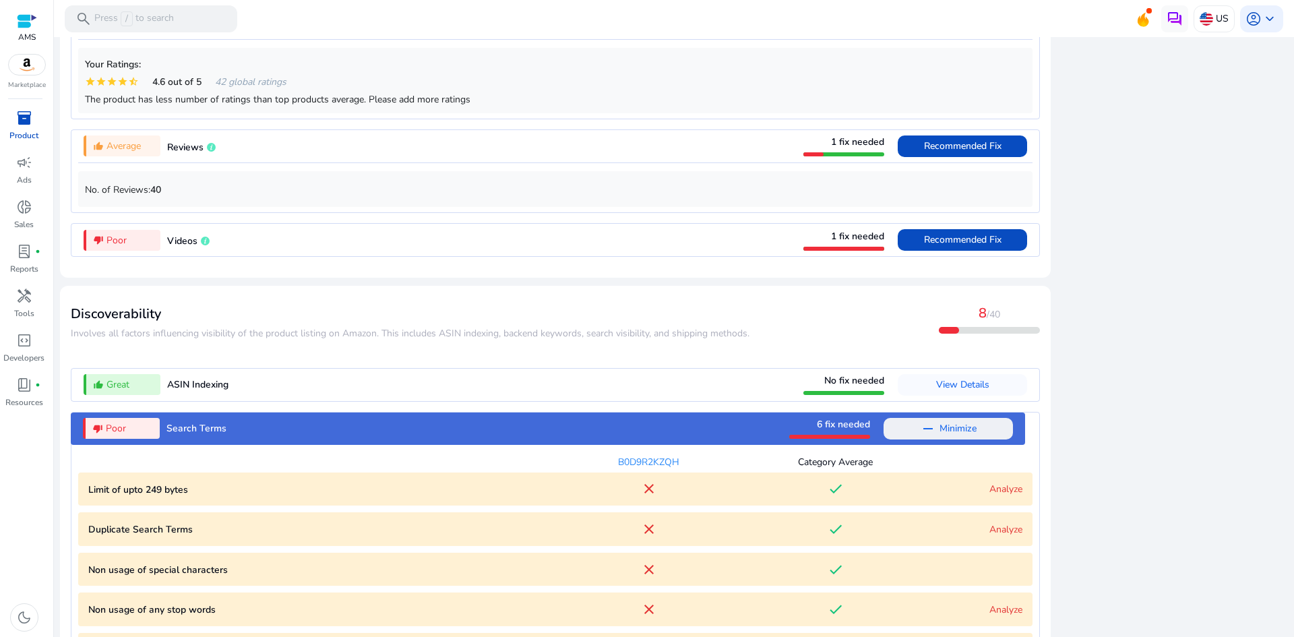
scroll to position [1426, 0]
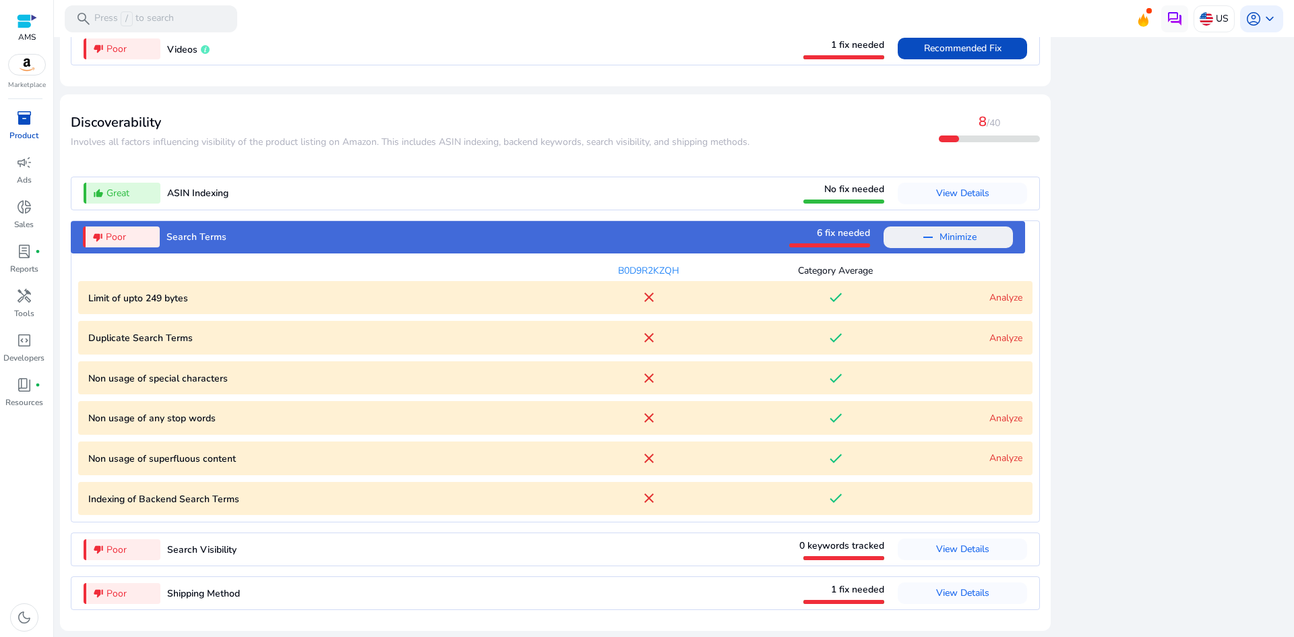
click at [106, 340] on p "Duplicate Search Terms" at bounding box center [321, 338] width 467 height 14
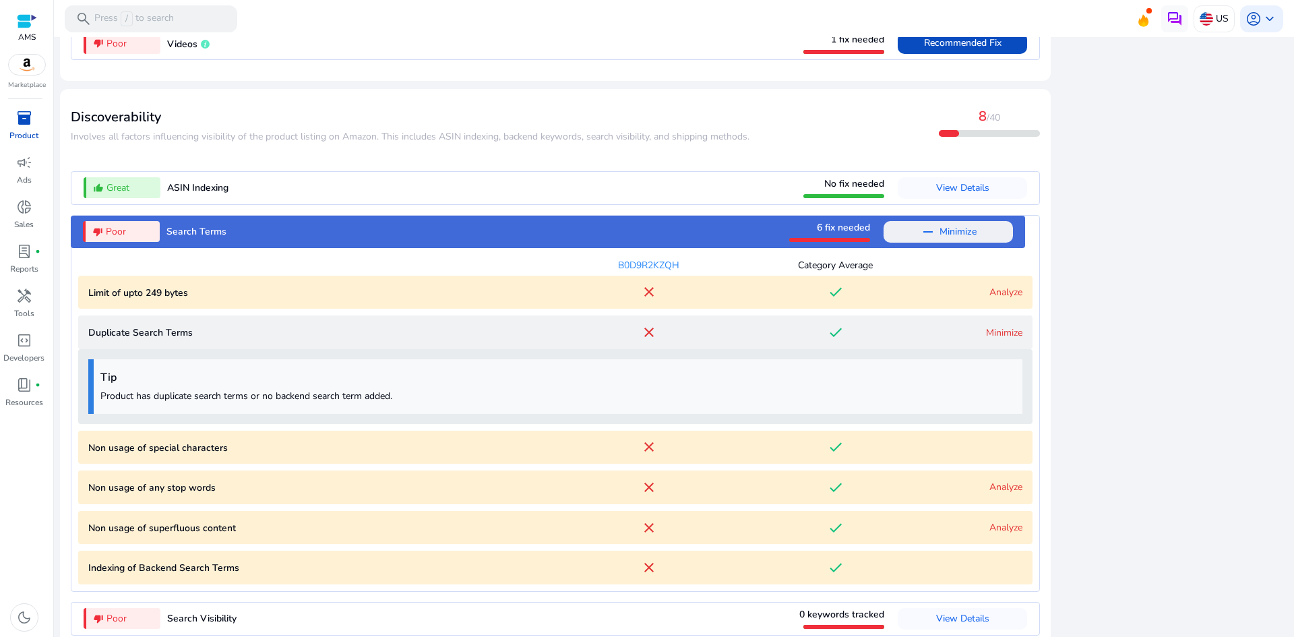
scroll to position [1501, 0]
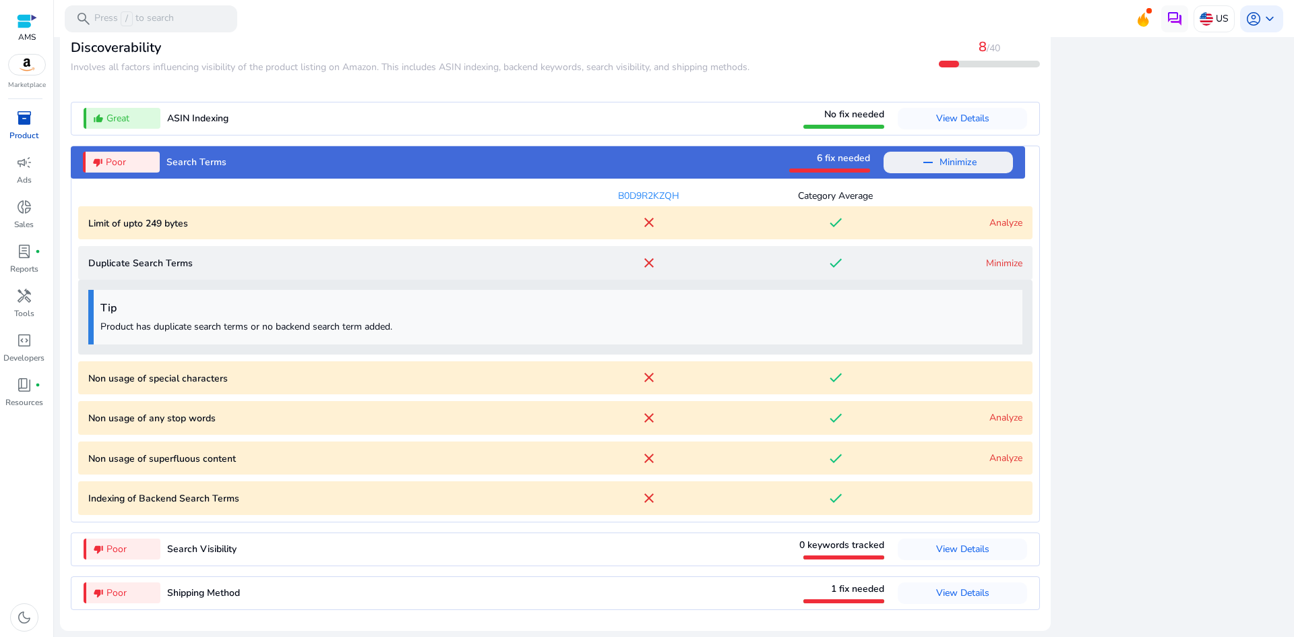
click at [1007, 259] on link "Minimize" at bounding box center [1004, 263] width 36 height 13
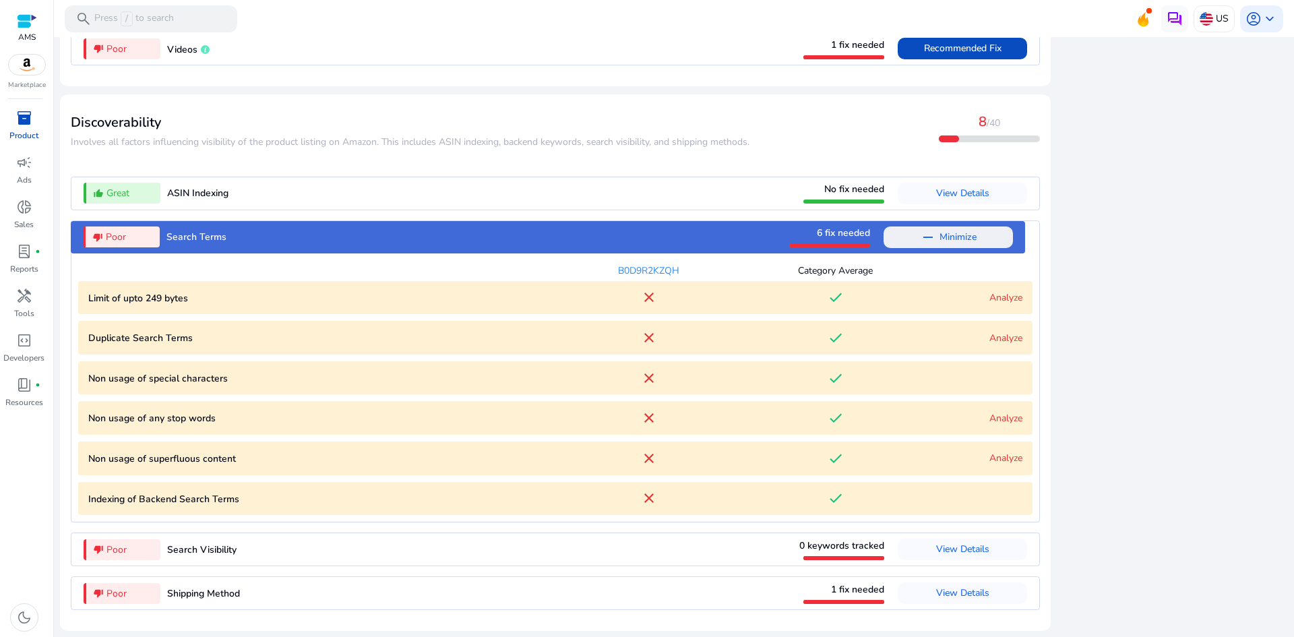
scroll to position [1426, 0]
click at [230, 380] on p "Non usage of special characters" at bounding box center [321, 378] width 467 height 14
click at [1009, 418] on link "Analyze" at bounding box center [1005, 418] width 33 height 13
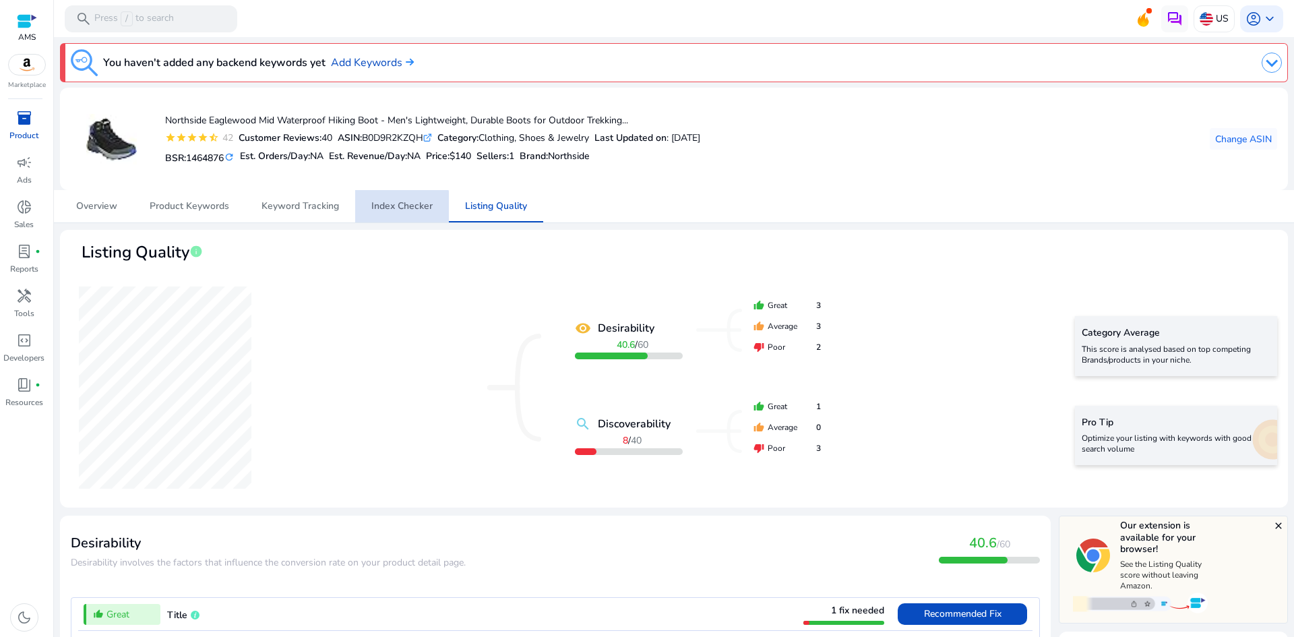
click at [383, 214] on span "Index Checker" at bounding box center [401, 206] width 61 height 32
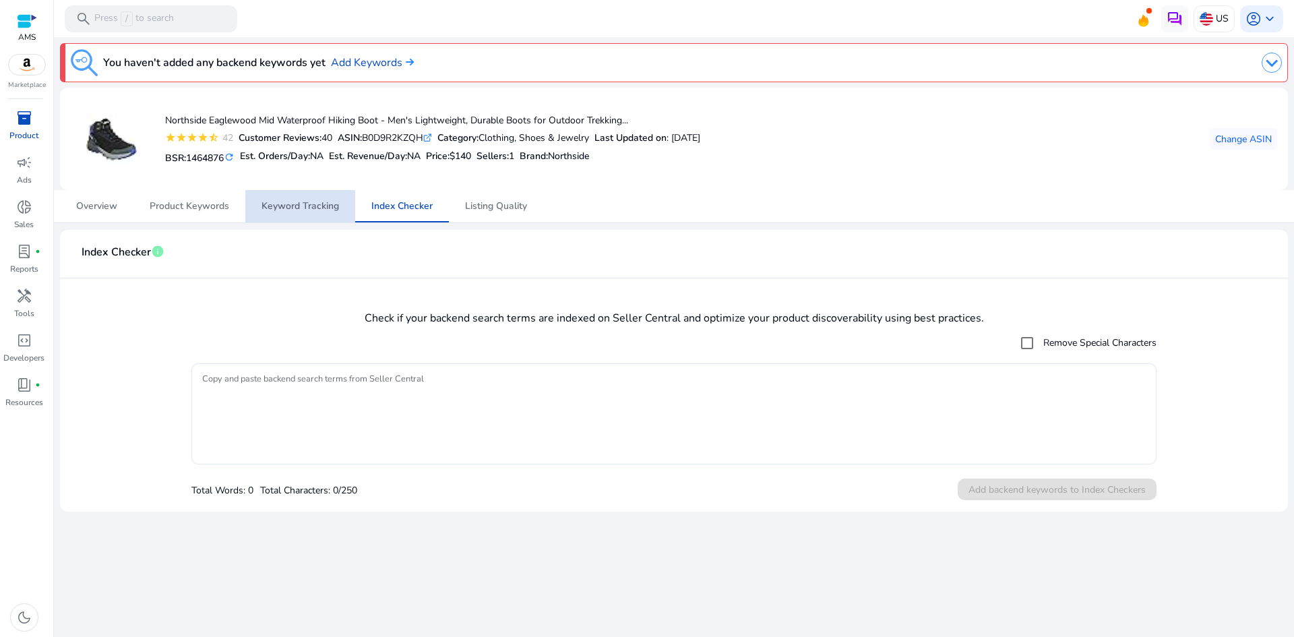
click at [305, 214] on span "Keyword Tracking" at bounding box center [299, 206] width 77 height 32
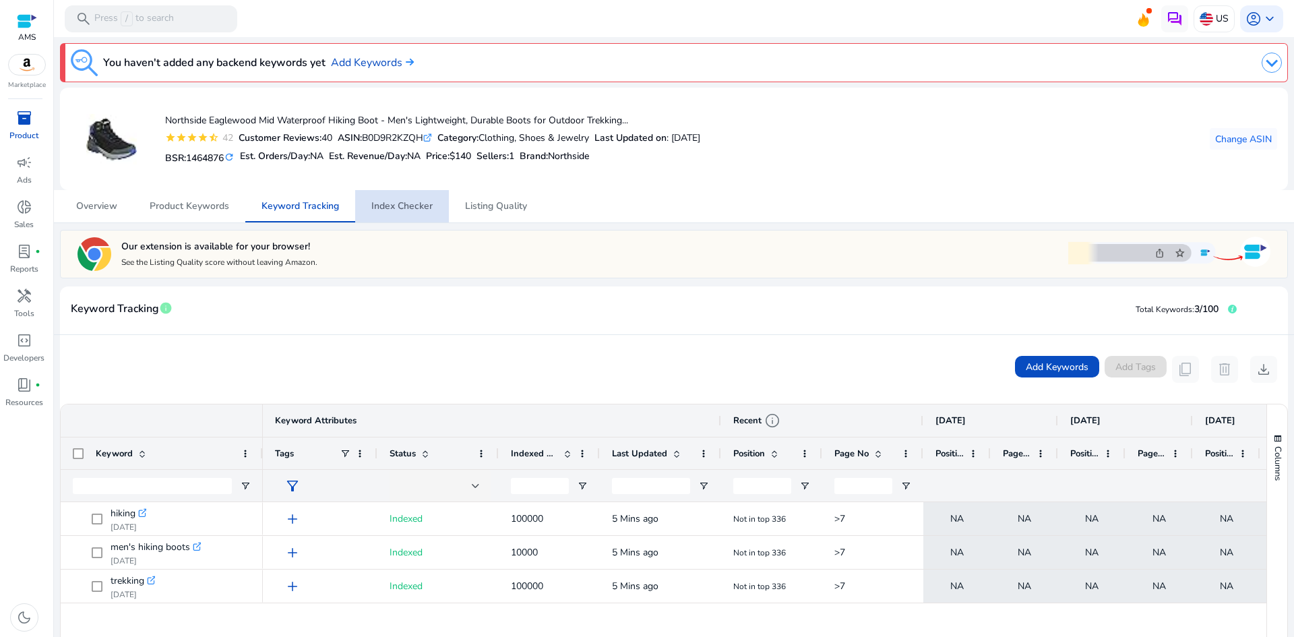
click at [402, 213] on span "Index Checker" at bounding box center [401, 206] width 61 height 32
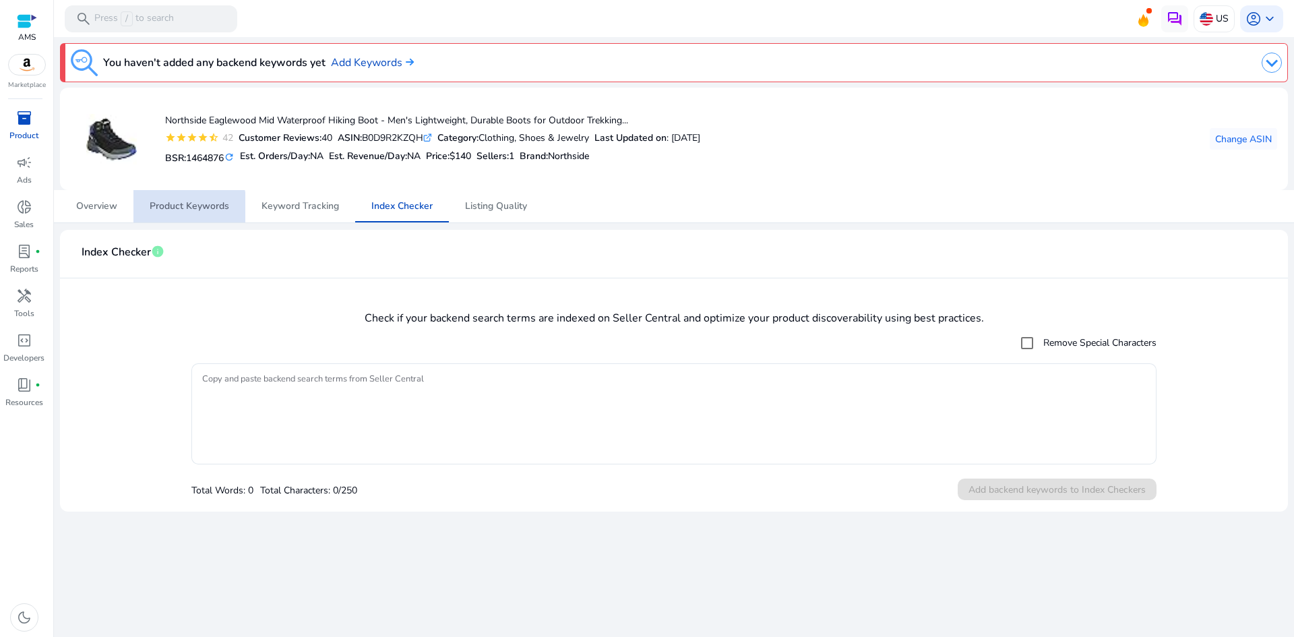
click at [176, 209] on span "Product Keywords" at bounding box center [190, 205] width 80 height 9
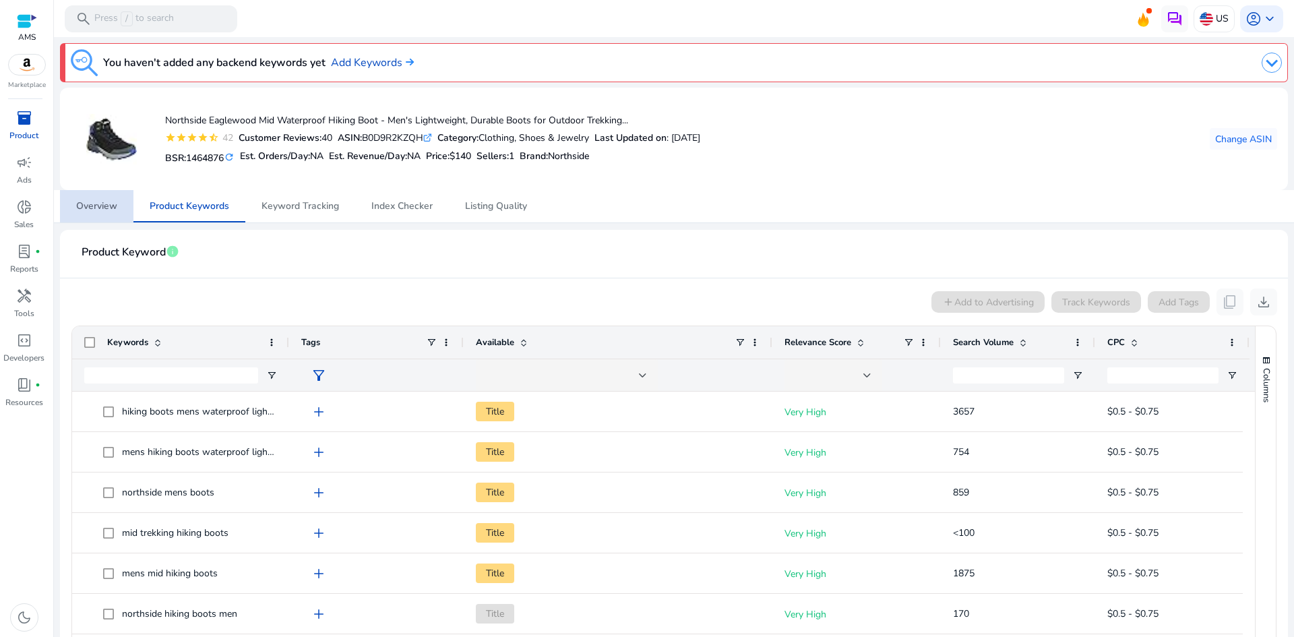
click at [78, 201] on span "Overview" at bounding box center [96, 205] width 41 height 9
